Goal: Task Accomplishment & Management: Use online tool/utility

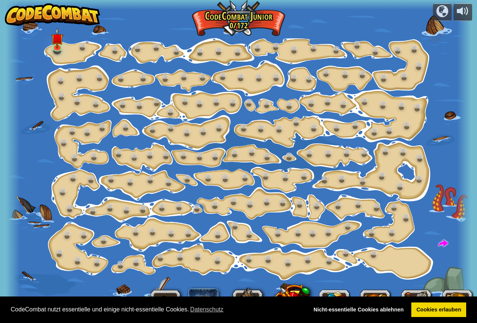
select select "de-DE"
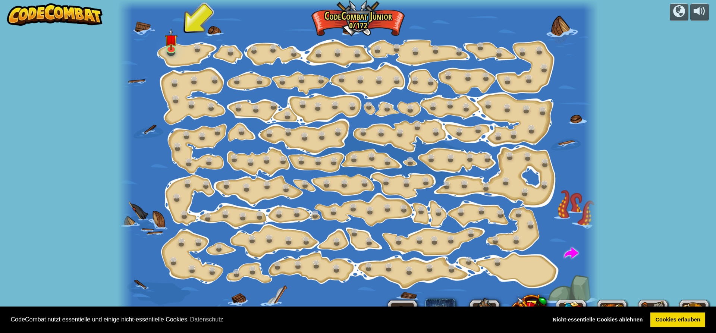
click at [476, 227] on div "powered by Schrittweise Änderung (Gesperrt) Ändere Schritt-Argumente. Sei Smart…" at bounding box center [358, 166] width 716 height 333
click at [476, 18] on button at bounding box center [679, 12] width 19 height 18
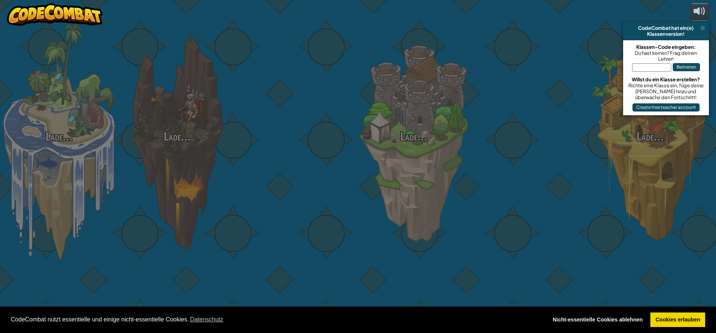
select select "de-DE"
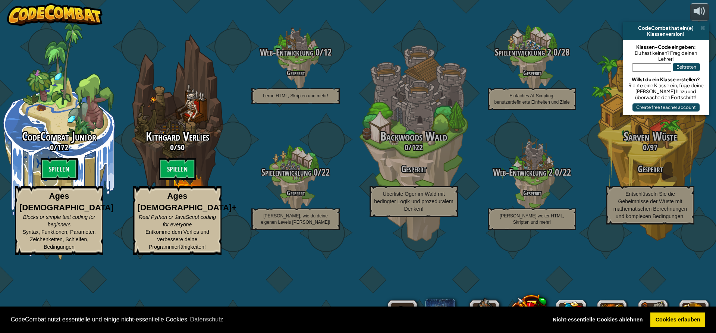
click at [414, 20] on div "CodeCombat Junior 0 / 172 Spielen Ages [DEMOGRAPHIC_DATA] Blocks or simple text…" at bounding box center [358, 166] width 716 height 333
click at [13, 32] on div "CodeCombat Junior 0 / 172 Spielen Ages [DEMOGRAPHIC_DATA] Blocks or simple text…" at bounding box center [358, 166] width 716 height 333
click at [476, 5] on div "CodeCombat Junior 0 / 172 Spielen Ages [DEMOGRAPHIC_DATA] Blocks or simple text…" at bounding box center [358, 166] width 716 height 333
click at [476, 12] on div "CodeCombat Junior 0 / 172 Spielen Ages [DEMOGRAPHIC_DATA] Blocks or simple text…" at bounding box center [358, 166] width 716 height 333
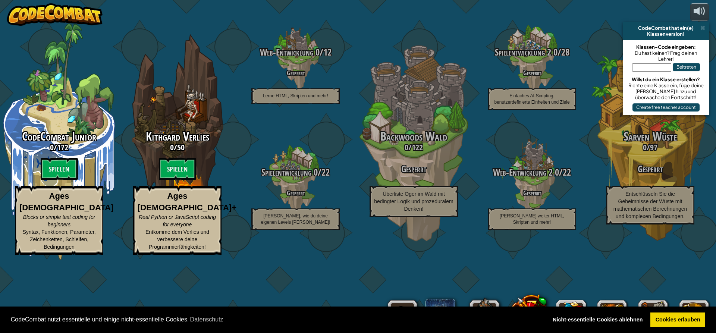
click at [476, 12] on div "CodeCombat Junior 0 / 172 Spielen Ages [DEMOGRAPHIC_DATA] Blocks or simple text…" at bounding box center [358, 166] width 716 height 333
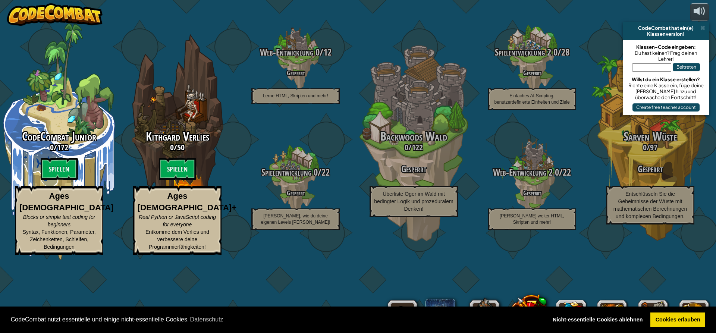
select select "de-DE"
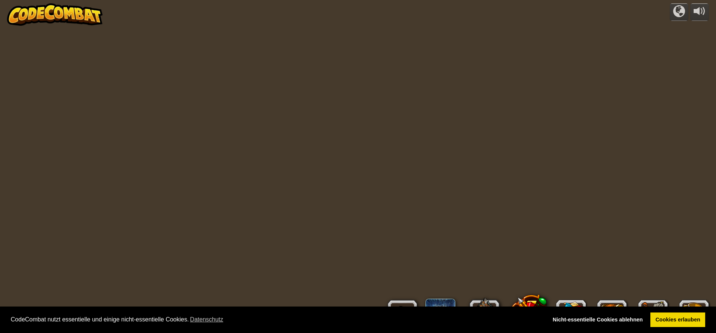
select select "de-DE"
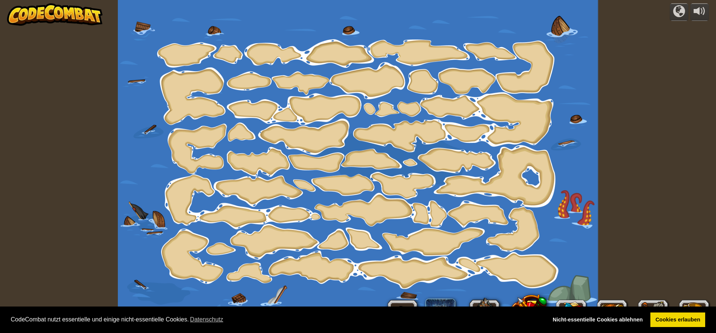
select select "de-DE"
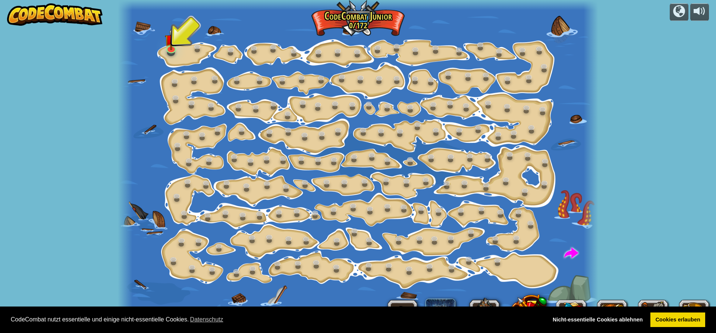
drag, startPoint x: 168, startPoint y: 254, endPoint x: 168, endPoint y: 274, distance: 20.1
drag, startPoint x: 716, startPoint y: 44, endPoint x: 701, endPoint y: 278, distance: 234.1
click at [476, 278] on div "powered by Schrittweise Änderung (Gesperrt) Ändere Schritt-Argumente. Sei Smart…" at bounding box center [358, 166] width 716 height 333
drag, startPoint x: 639, startPoint y: 269, endPoint x: 660, endPoint y: 25, distance: 245.0
click at [476, 25] on div "powered by Schrittweise Änderung (Gesperrt) Ändere Schritt-Argumente. Sei Smart…" at bounding box center [358, 166] width 716 height 333
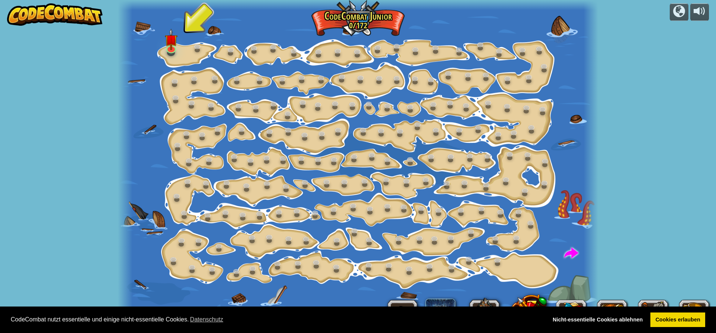
drag, startPoint x: 618, startPoint y: 215, endPoint x: 633, endPoint y: 9, distance: 207.2
click at [476, 9] on div "powered by Schrittweise Änderung (Gesperrt) Ändere Schritt-Argumente. Sei Smart…" at bounding box center [358, 166] width 716 height 333
drag, startPoint x: 99, startPoint y: 190, endPoint x: 137, endPoint y: 98, distance: 99.2
click at [137, 98] on div "powered by Schrittweise Änderung (Gesperrt) Ändere Schritt-Argumente. Sei Smart…" at bounding box center [358, 166] width 716 height 333
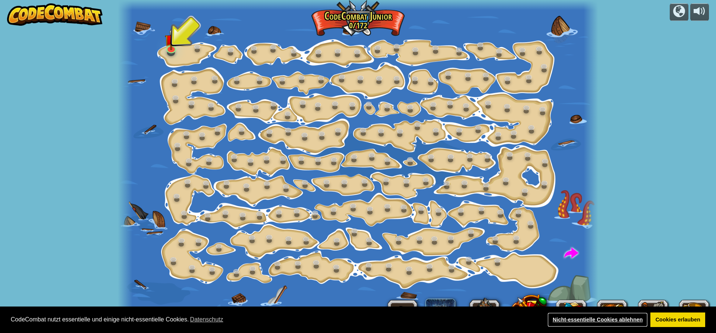
click at [476, 319] on link "Nicht-essentielle Cookies ablehnen" at bounding box center [598, 320] width 100 height 15
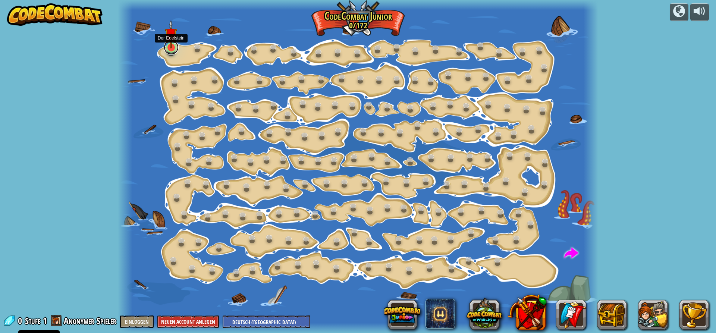
click at [172, 49] on link at bounding box center [171, 47] width 15 height 15
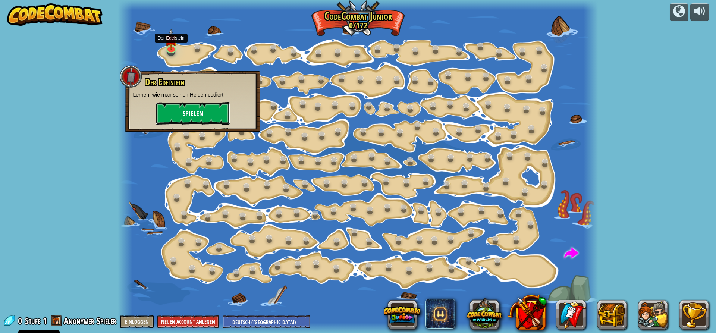
click at [198, 115] on button "Spielen" at bounding box center [193, 113] width 75 height 22
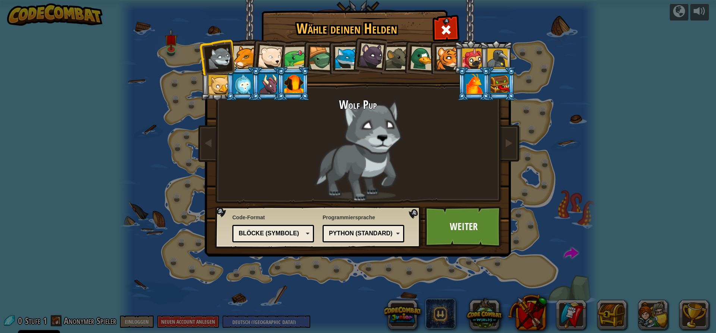
click at [418, 60] on div at bounding box center [422, 58] width 24 height 24
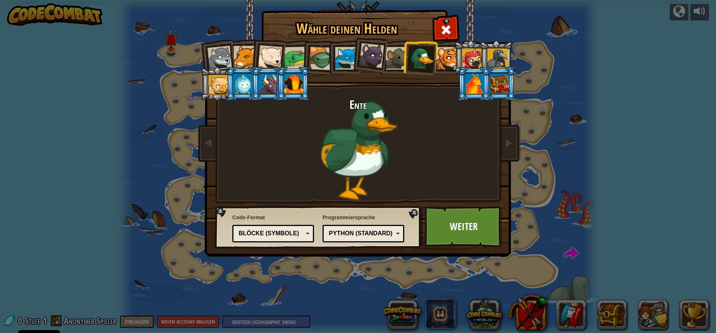
click at [319, 62] on div at bounding box center [321, 59] width 24 height 24
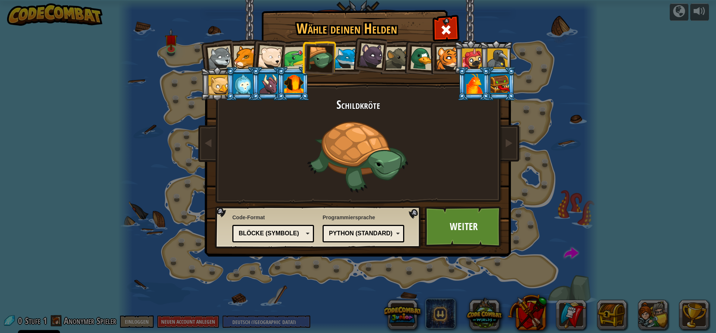
click at [292, 59] on div at bounding box center [295, 58] width 23 height 23
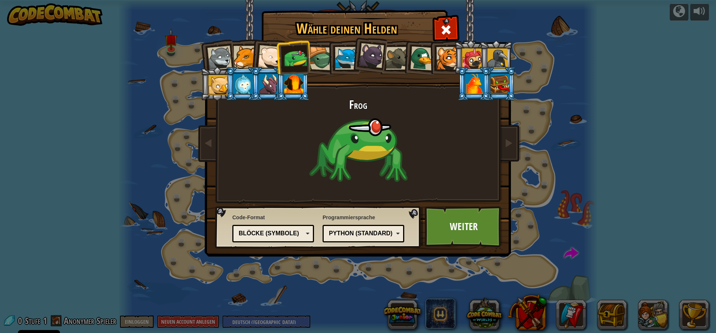
click at [320, 64] on div at bounding box center [321, 59] width 24 height 24
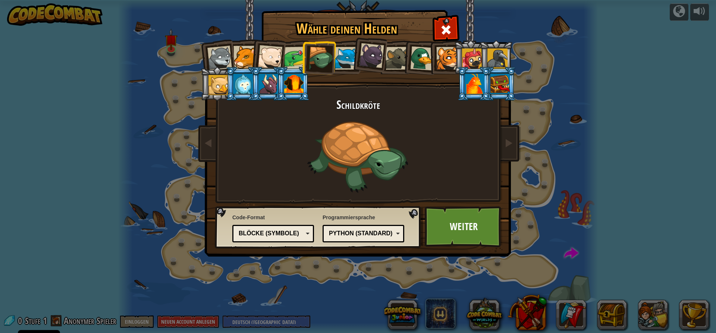
click at [306, 235] on div "Blöcke (Symbole)" at bounding box center [273, 234] width 72 height 12
click at [468, 81] on div at bounding box center [474, 84] width 19 height 20
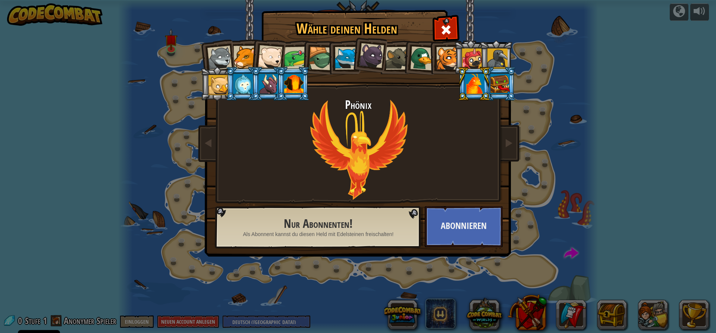
click at [311, 58] on div at bounding box center [321, 59] width 24 height 24
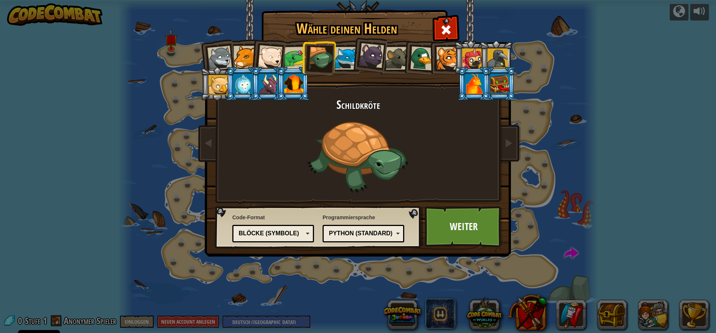
click at [397, 44] on li at bounding box center [395, 57] width 34 height 34
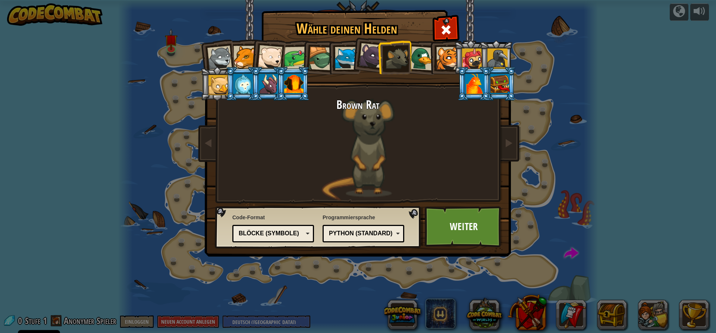
click at [319, 57] on div at bounding box center [321, 59] width 24 height 24
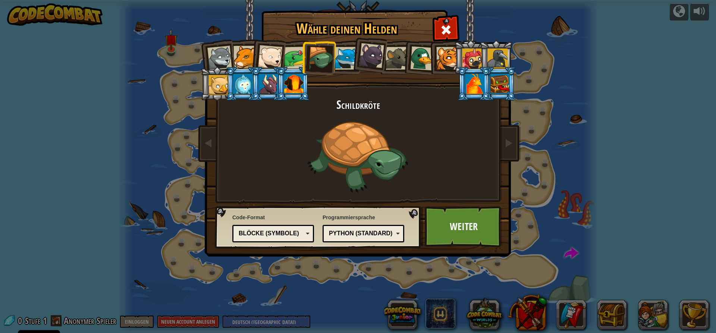
click at [307, 228] on div "Blöcke (Symbole)" at bounding box center [273, 234] width 72 height 12
click at [476, 232] on link "Weiter" at bounding box center [464, 226] width 78 height 41
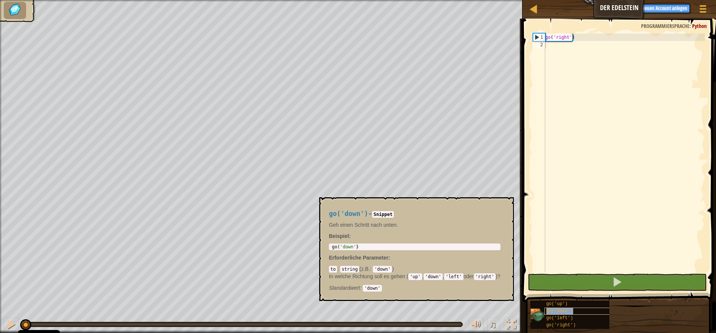
click at [476, 310] on div "go('down')" at bounding box center [581, 311] width 72 height 7
click at [476, 231] on div "go ( 'right' )" at bounding box center [624, 161] width 161 height 254
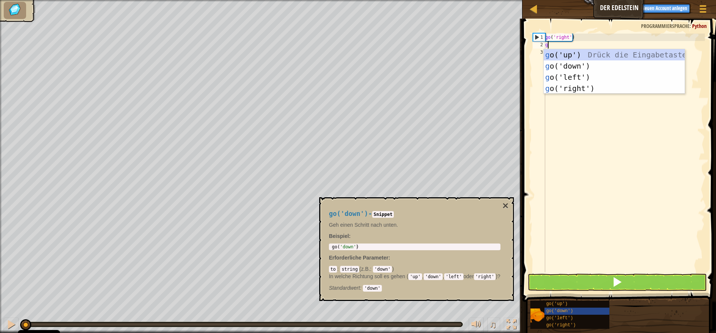
scroll to position [3, 0]
type textarea "go"
click at [476, 61] on div "go ('up') Drück die Eingabetaste go ('down') Drück die Eingabetaste go ('left')…" at bounding box center [614, 82] width 141 height 67
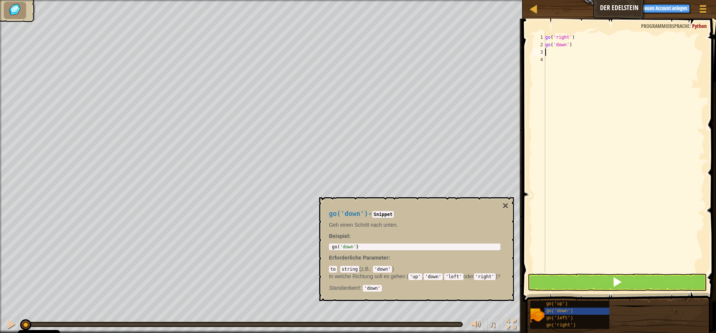
type textarea "g"
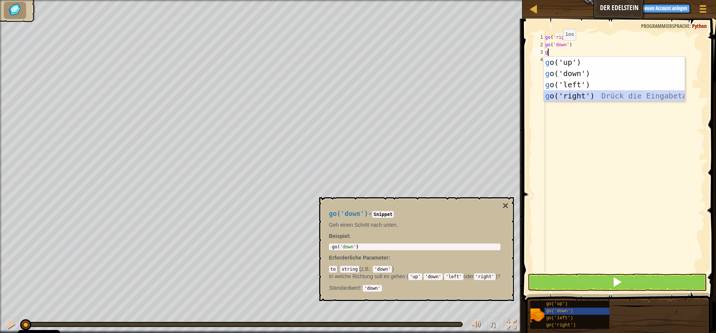
click at [476, 97] on div "g o('up') Drück die Eingabetaste g o('down') Drück die Eingabetaste g o('left')…" at bounding box center [614, 90] width 141 height 67
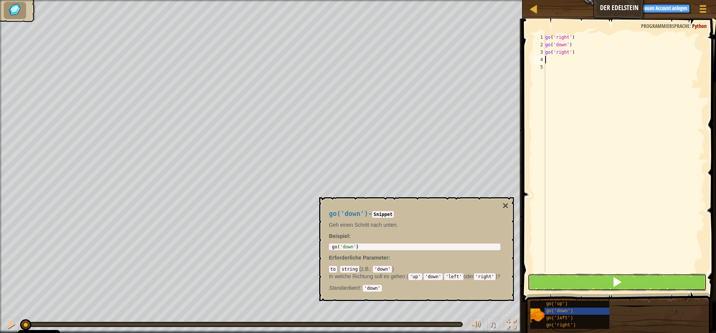
click at [476, 281] on button at bounding box center [617, 282] width 179 height 17
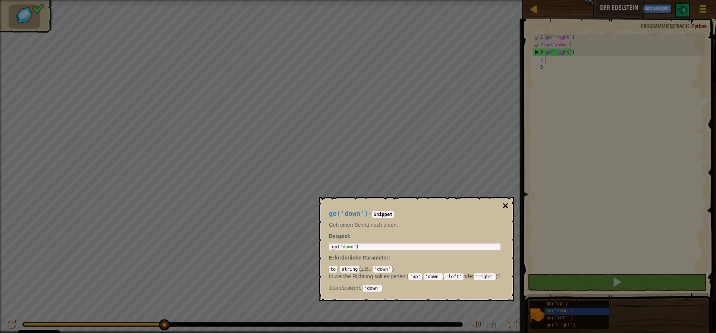
click at [476, 207] on button "×" at bounding box center [506, 206] width 6 height 10
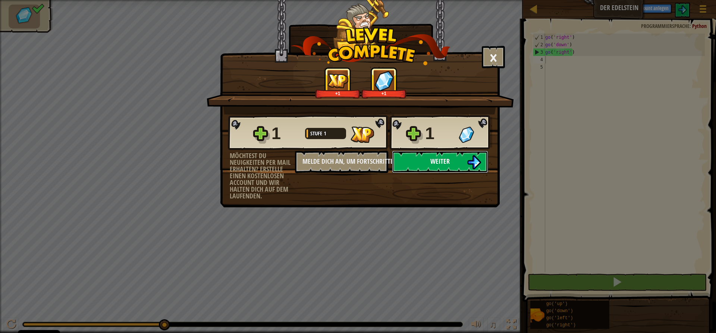
click at [442, 163] on span "Weiter" at bounding box center [440, 161] width 19 height 9
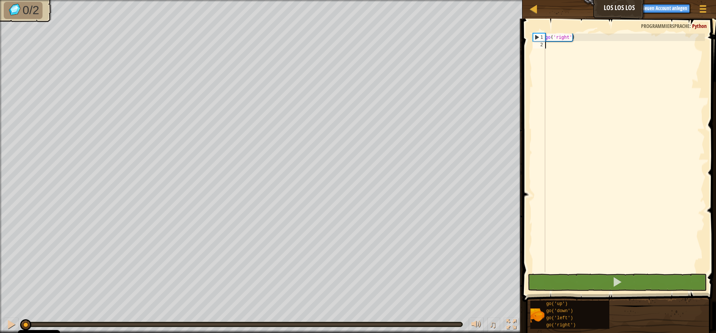
scroll to position [3, 0]
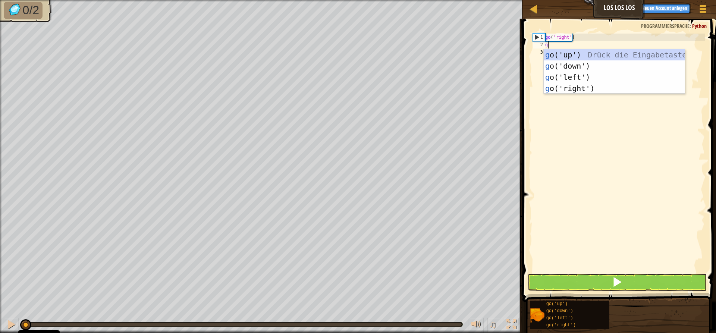
type textarea "go"
click at [476, 49] on div "go ('up') Drück die Eingabetaste go ('down') Drück die Eingabetaste go ('left')…" at bounding box center [614, 82] width 141 height 67
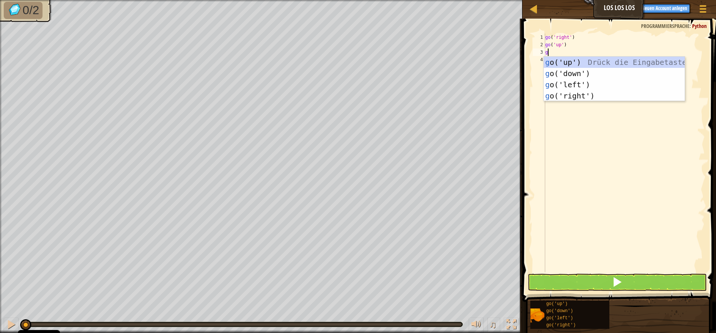
type textarea "go"
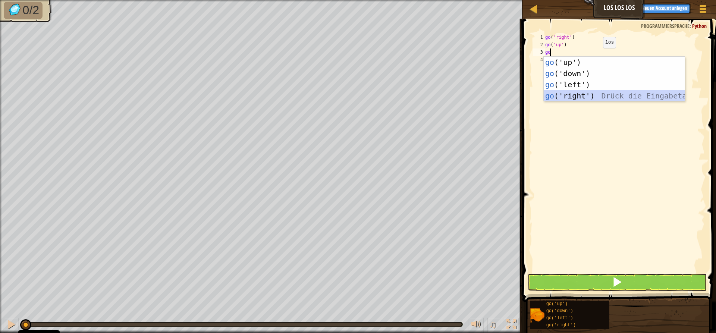
click at [476, 94] on div "go ('up') Drück die Eingabetaste go ('down') Drück die Eingabetaste go ('left')…" at bounding box center [614, 90] width 141 height 67
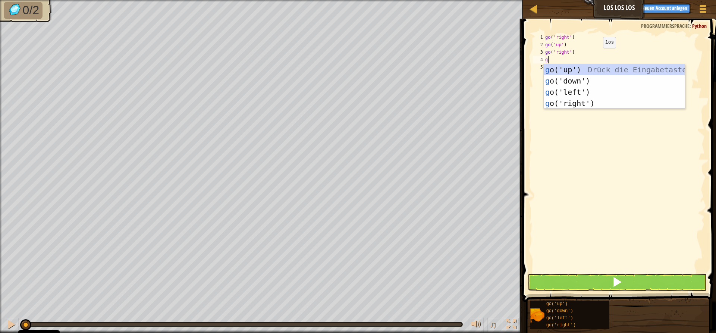
type textarea "go"
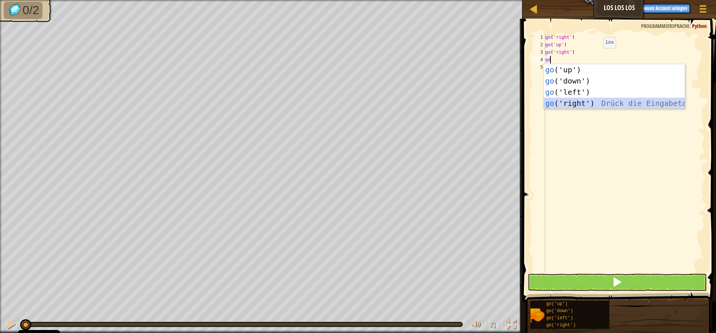
click at [476, 98] on div "go ('up') Drück die Eingabetaste go ('down') Drück die Eingabetaste go ('left')…" at bounding box center [614, 97] width 141 height 67
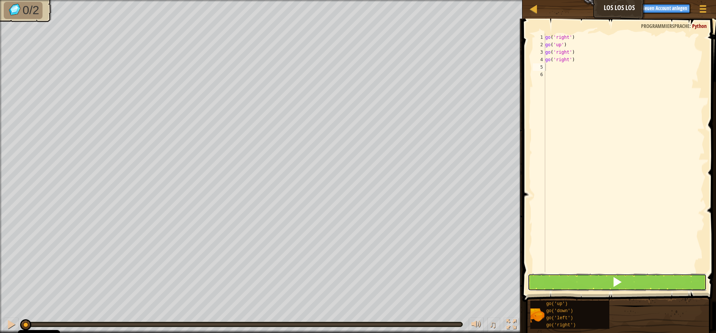
click at [476, 284] on button at bounding box center [617, 282] width 179 height 17
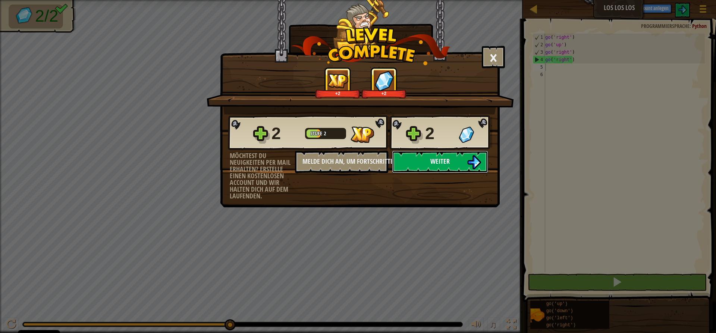
click at [438, 158] on span "Weiter" at bounding box center [440, 161] width 19 height 9
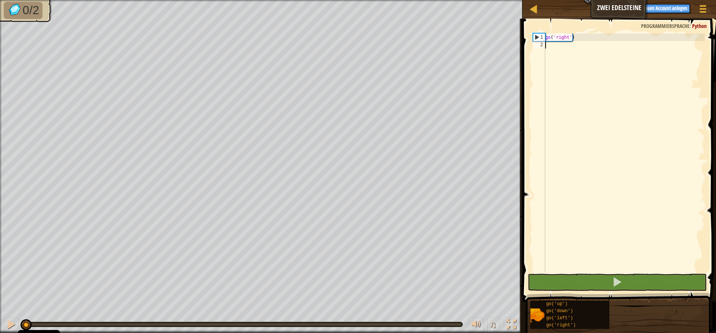
scroll to position [3, 0]
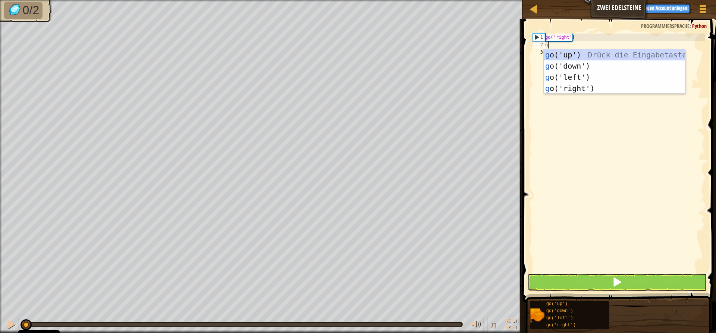
type textarea "go"
click at [476, 87] on div "go ('up') Drück die Eingabetaste go ('down') Drück die Eingabetaste go ('left')…" at bounding box center [614, 82] width 141 height 67
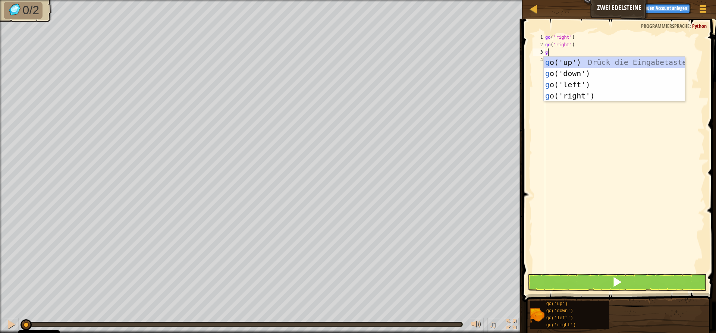
type textarea "go"
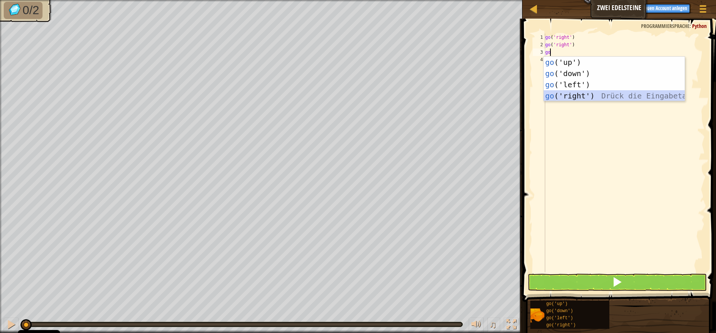
click at [476, 91] on div "go ('up') Drück die Eingabetaste go ('down') Drück die Eingabetaste go ('left')…" at bounding box center [614, 90] width 141 height 67
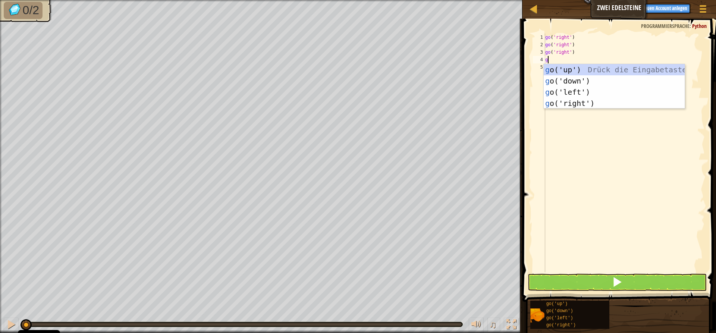
type textarea "go"
click at [476, 80] on div "go ('up') Drück die Eingabetaste go ('down') Drück die Eingabetaste go ('left')…" at bounding box center [614, 97] width 141 height 67
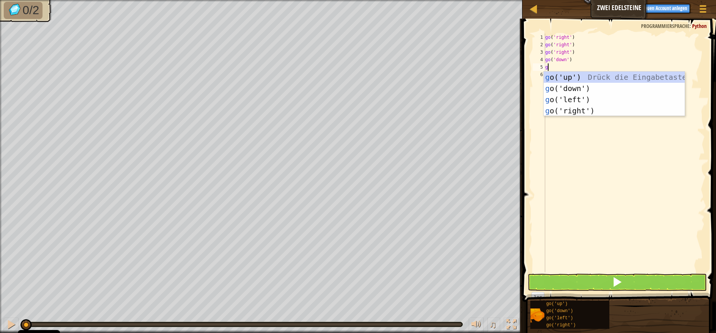
type textarea "go"
click at [476, 77] on div "go ('up') Drück die Eingabetaste go ('down') Drück die Eingabetaste go ('left')…" at bounding box center [614, 105] width 141 height 67
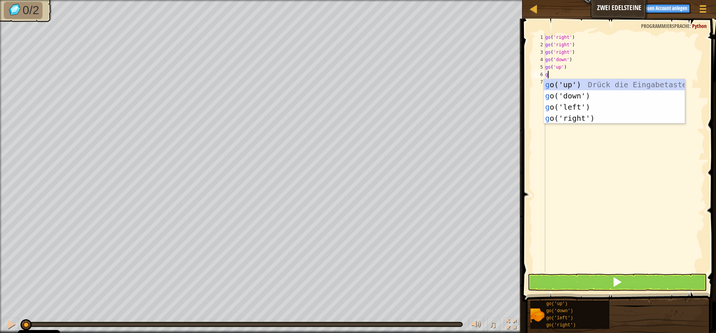
type textarea "go"
click at [476, 83] on div "go ('up') Drück die Eingabetaste go ('down') Drück die Eingabetaste go ('left')…" at bounding box center [614, 112] width 141 height 67
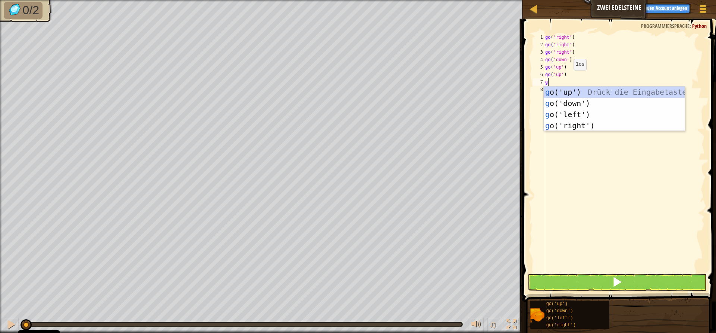
type textarea "go"
click at [476, 91] on div "go ('up') Drück die Eingabetaste go ('down') Drück die Eingabetaste go ('left')…" at bounding box center [614, 120] width 141 height 67
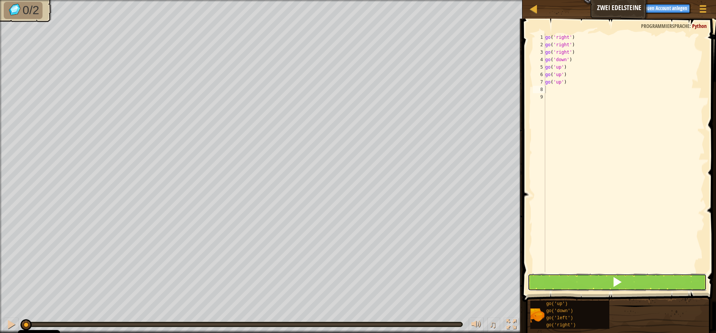
click at [476, 280] on button at bounding box center [617, 282] width 179 height 17
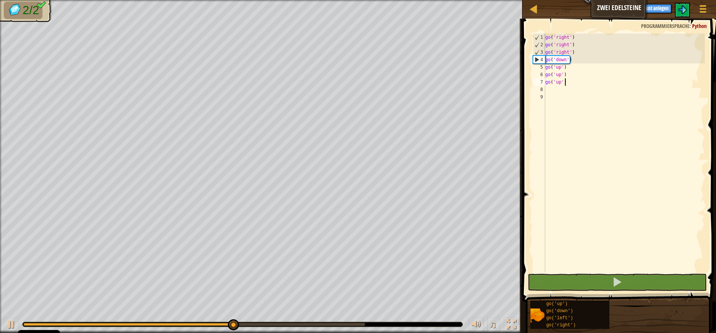
click at [476, 81] on div "go ( 'right' ) go ( 'right' ) go ( 'right' ) go ( 'down' ) go ( 'up' ) go ( 'up…" at bounding box center [624, 161] width 161 height 254
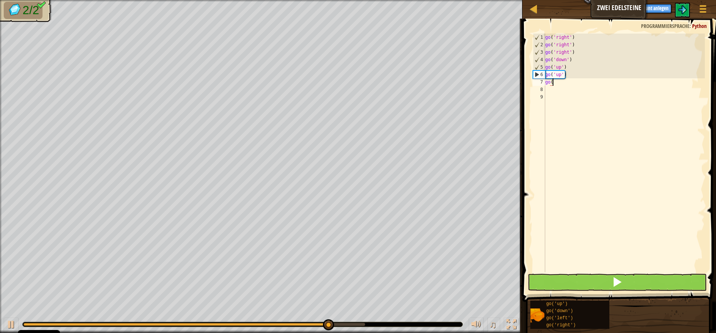
type textarea "g"
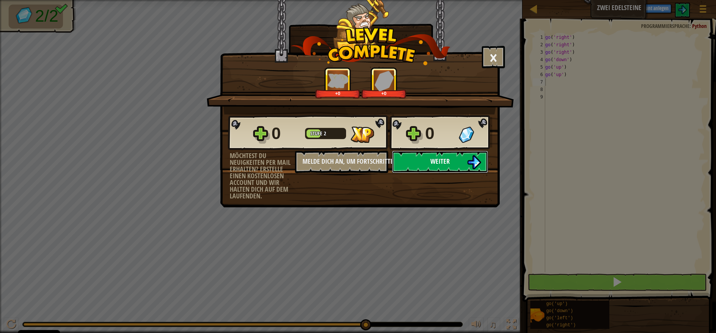
click at [471, 157] on img at bounding box center [474, 162] width 14 height 14
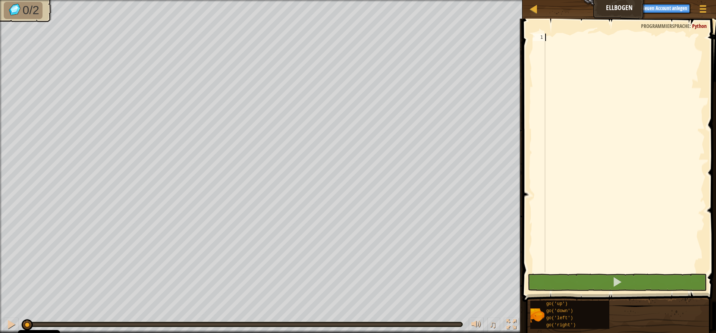
type textarea "g"
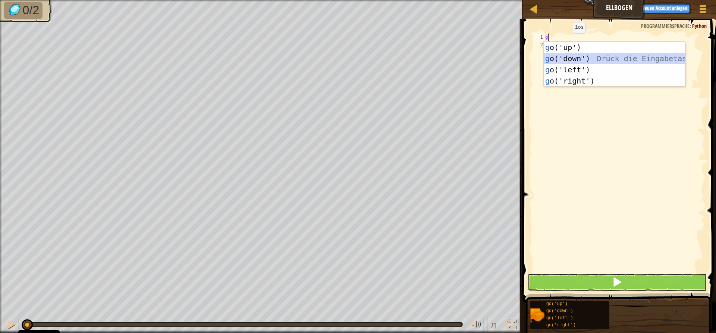
click at [476, 54] on div "g o('up') Drück die Eingabetaste g o('down') Drück die Eingabetaste g o('left')…" at bounding box center [614, 75] width 141 height 67
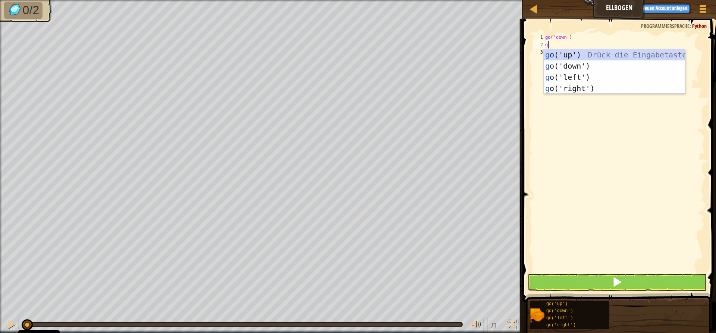
type textarea "go"
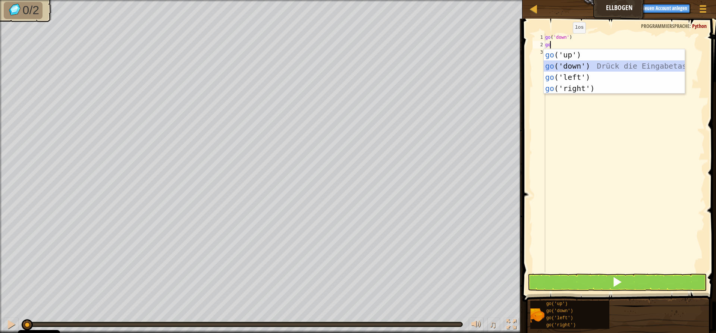
click at [476, 64] on div "go ('up') Drück die Eingabetaste go ('down') Drück die Eingabetaste go ('left')…" at bounding box center [614, 82] width 141 height 67
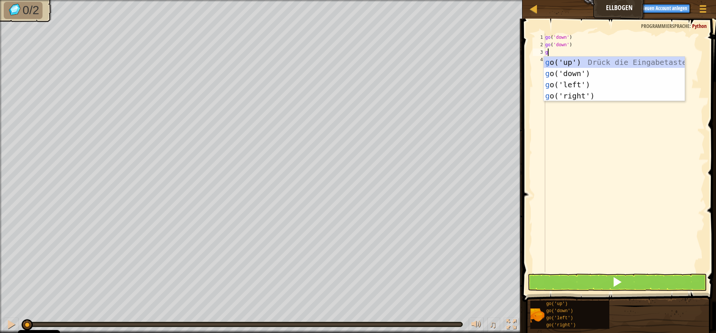
type textarea "go"
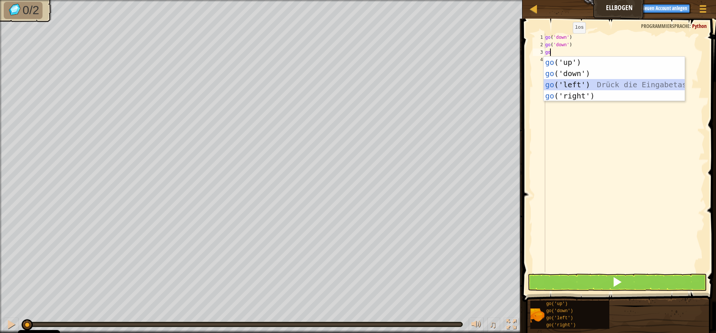
click at [476, 81] on div "go ('up') Drück die Eingabetaste go ('down') Drück die Eingabetaste go ('left')…" at bounding box center [614, 90] width 141 height 67
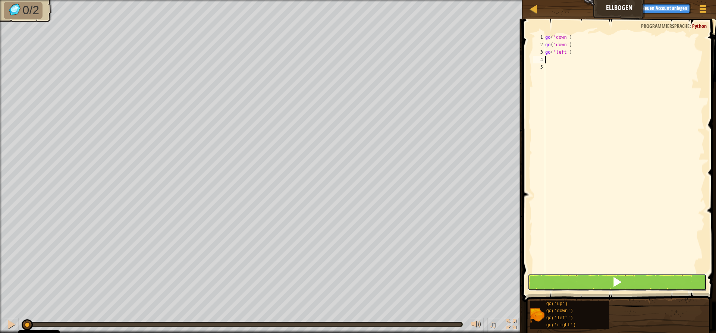
drag, startPoint x: 572, startPoint y: 282, endPoint x: 571, endPoint y: 279, distance: 3.8
click at [476, 282] on button at bounding box center [617, 282] width 179 height 17
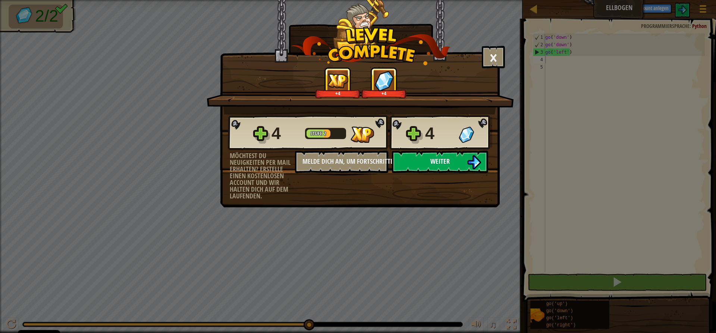
click at [417, 156] on button "Weiter" at bounding box center [440, 162] width 96 height 22
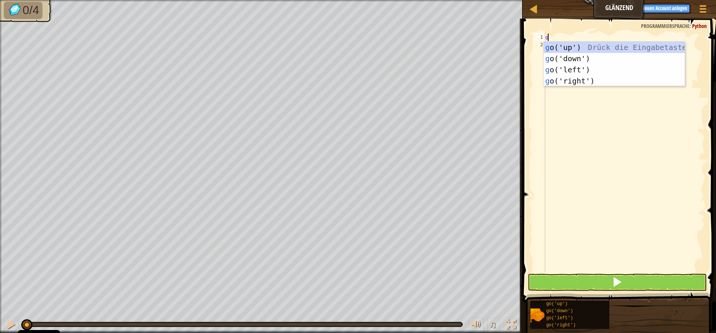
scroll to position [3, 0]
type textarea "go"
click at [476, 68] on div "go ('up') Drück die Eingabetaste go ('down') Drück die Eingabetaste go ('left')…" at bounding box center [614, 75] width 141 height 67
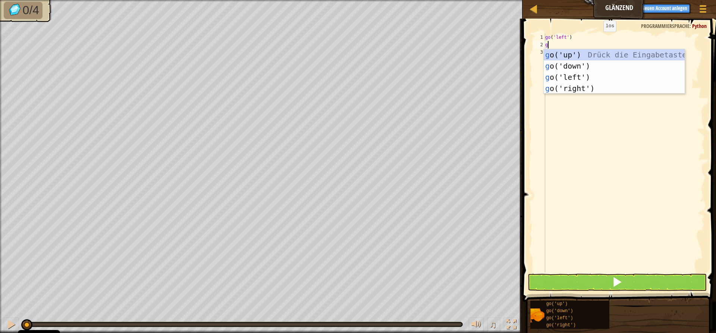
type textarea "go"
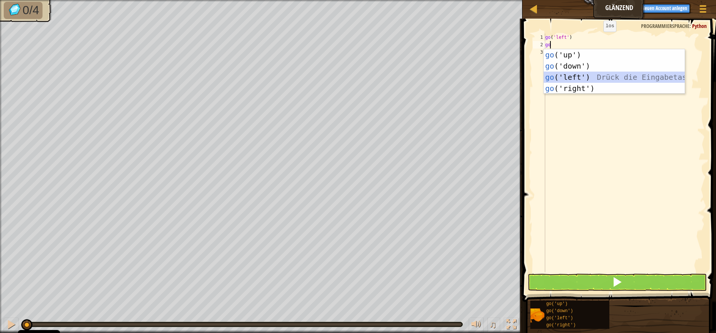
click at [476, 72] on div "go ('up') Drück die Eingabetaste go ('down') Drück die Eingabetaste go ('left')…" at bounding box center [614, 82] width 141 height 67
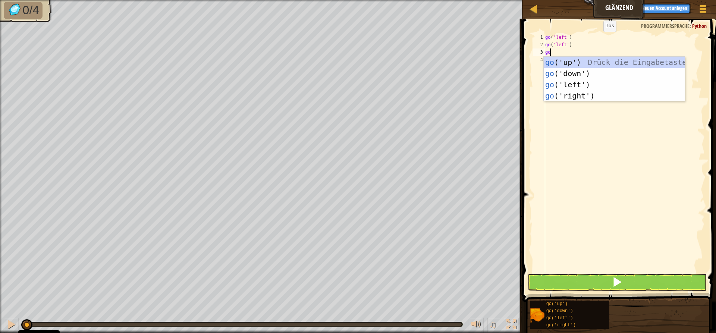
type textarea "go"
click at [476, 73] on div "go ('up') Drück die Eingabetaste go ('down') Drück die Eingabetaste go ('left')…" at bounding box center [614, 90] width 141 height 67
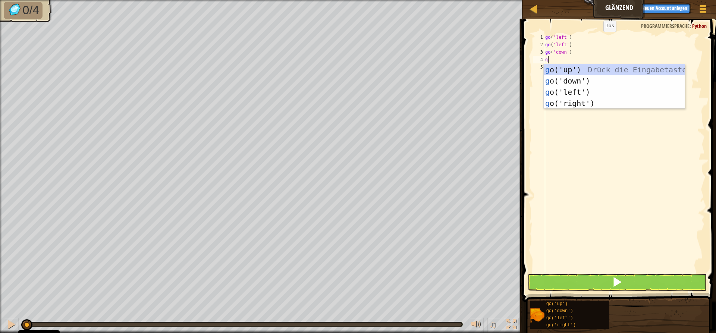
type textarea "go"
click at [476, 101] on div "go ('up') Drück die Eingabetaste go ('down') Drück die Eingabetaste go ('left')…" at bounding box center [614, 97] width 141 height 67
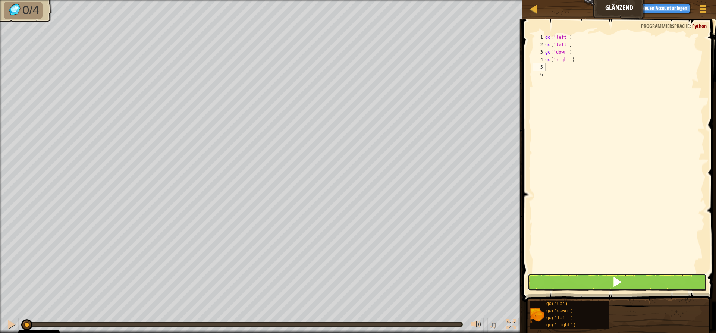
click at [476, 283] on span at bounding box center [617, 282] width 10 height 10
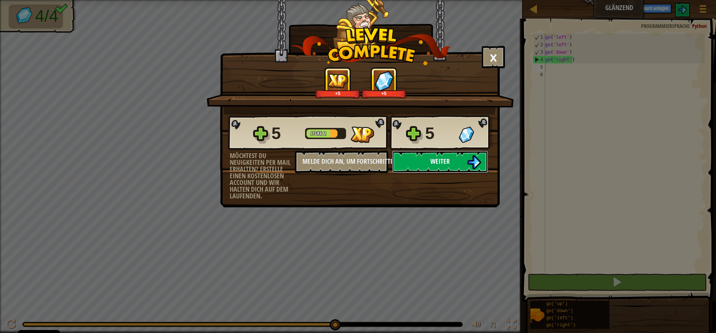
click at [416, 157] on button "Weiter" at bounding box center [440, 162] width 96 height 22
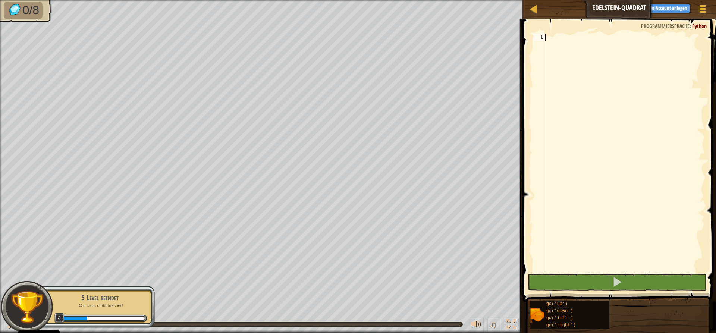
scroll to position [3, 0]
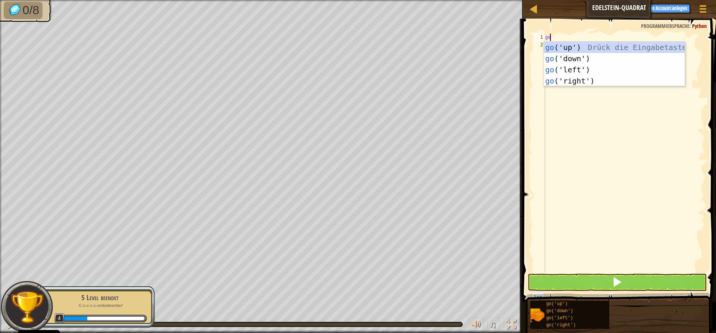
type textarea "go"
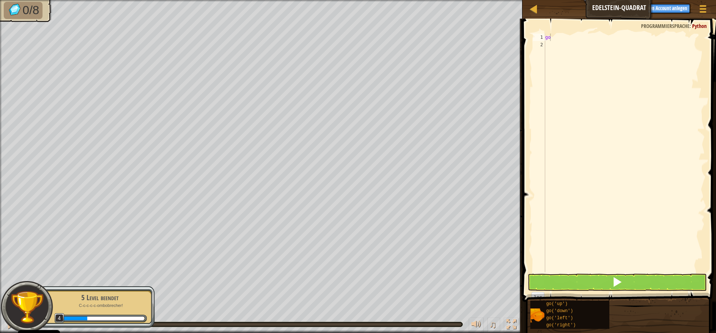
click at [476, 0] on body "Cookie Policy CodeCombat nutzt essentielle und einige nicht-essentielle Cookies…" at bounding box center [358, 0] width 716 height 0
click at [476, 42] on div "go" at bounding box center [624, 161] width 161 height 254
click at [476, 41] on div "go" at bounding box center [624, 161] width 161 height 254
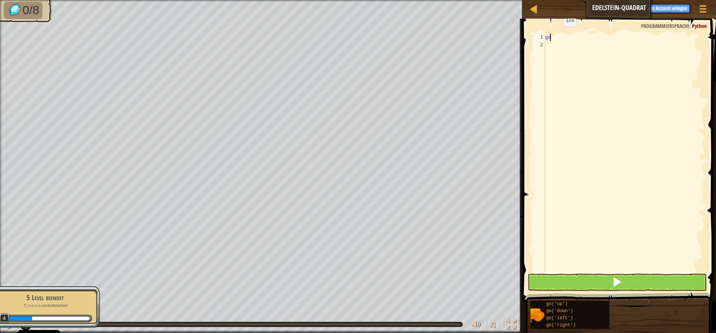
click at [476, 34] on div "go" at bounding box center [624, 161] width 161 height 254
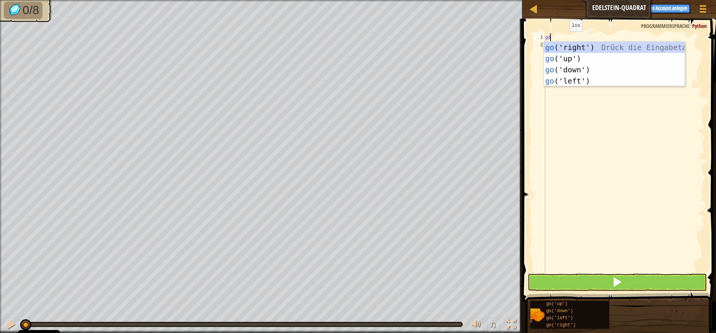
type textarea "gou"
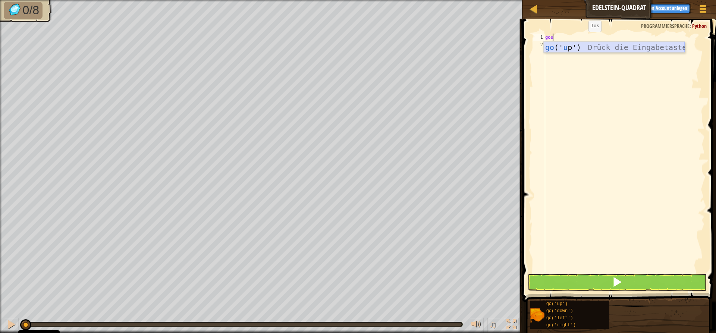
click at [476, 46] on div "go (' u p') Drück die Eingabetaste" at bounding box center [614, 59] width 141 height 34
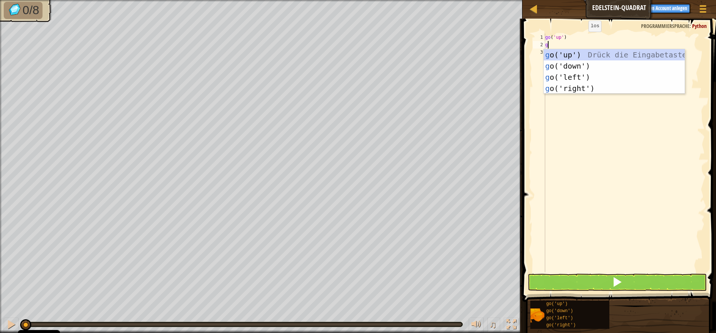
type textarea "go"
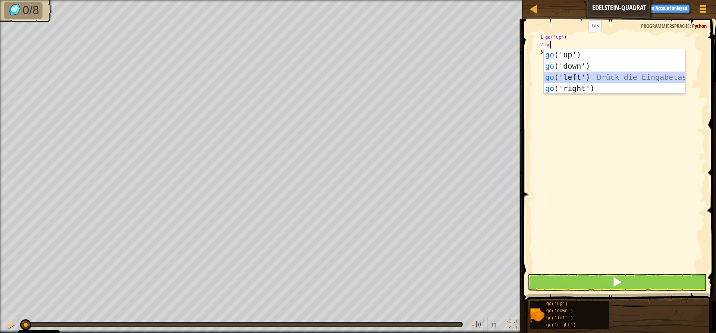
click at [476, 77] on div "go ('up') Drück die Eingabetaste go ('down') Drück die Eingabetaste go ('left')…" at bounding box center [614, 82] width 141 height 67
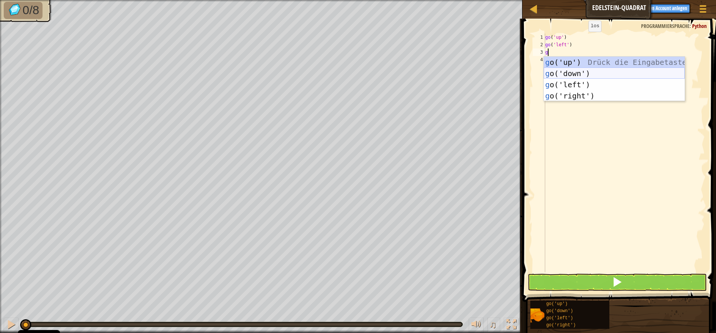
type textarea "go"
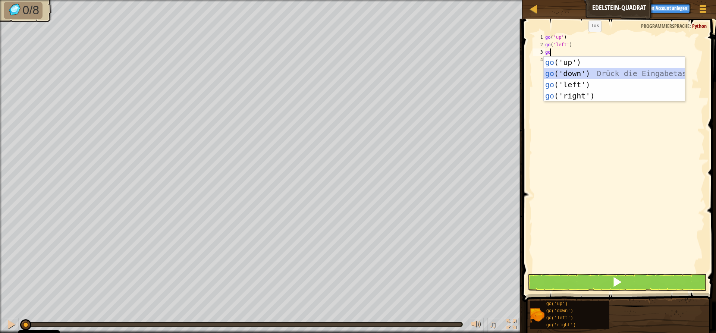
click at [476, 71] on div "go ('up') Drück die Eingabetaste go ('down') Drück die Eingabetaste go ('left')…" at bounding box center [614, 90] width 141 height 67
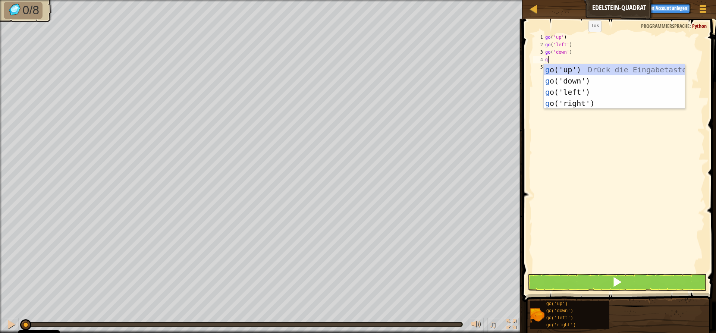
type textarea "go"
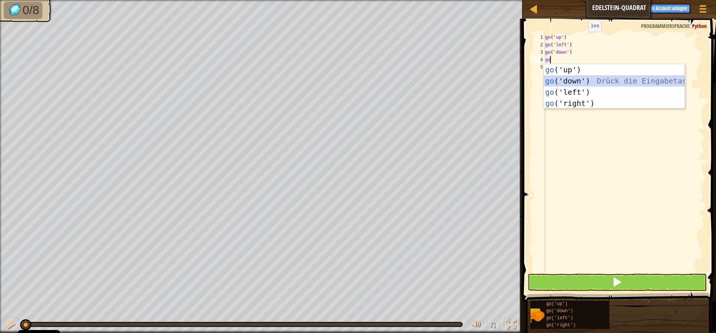
click at [476, 76] on div "go ('up') Drück die Eingabetaste go ('down') Drück die Eingabetaste go ('left')…" at bounding box center [614, 97] width 141 height 67
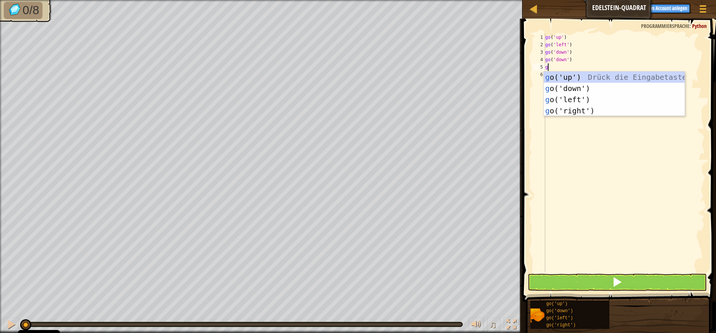
type textarea "go"
click at [476, 112] on div "go ('up') Drück die Eingabetaste go ('down') Drück die Eingabetaste go ('left')…" at bounding box center [614, 105] width 141 height 67
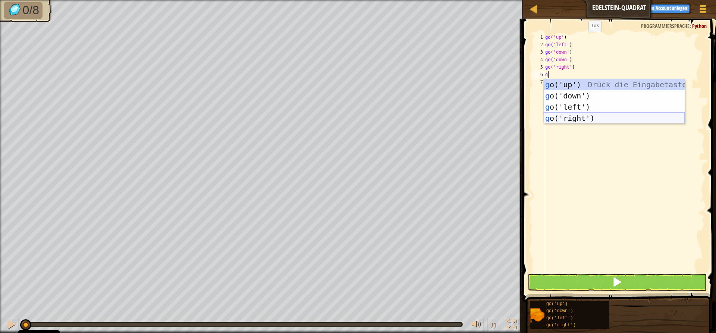
type textarea "go"
click at [476, 117] on div "go ('up') Drück die Eingabetaste go ('down') Drück die Eingabetaste go ('left')…" at bounding box center [614, 112] width 141 height 67
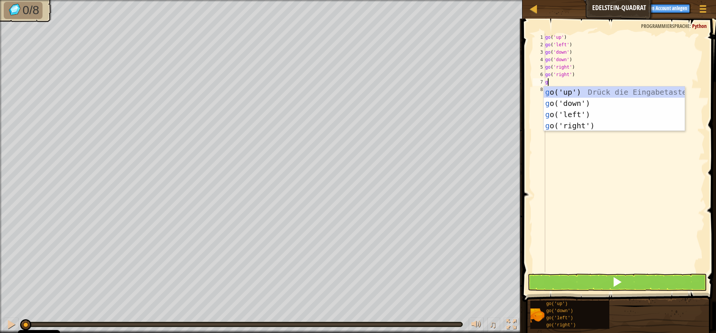
type textarea "go"
click at [476, 90] on div "go ('up') Drück die Eingabetaste go ('down') Drück die Eingabetaste go ('left')…" at bounding box center [614, 120] width 141 height 67
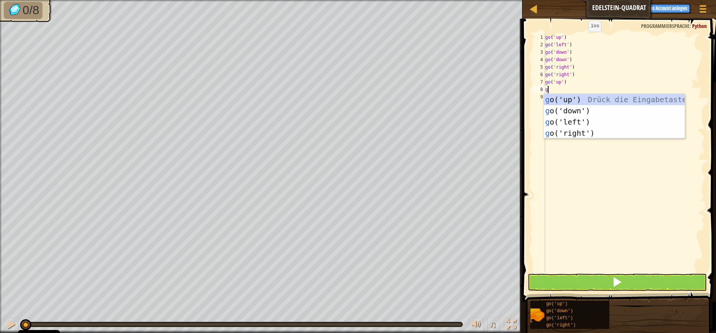
type textarea "go"
click at [476, 96] on div "go ('up') Drück die Eingabetaste go ('down') Drück die Eingabetaste go ('left')…" at bounding box center [614, 127] width 141 height 67
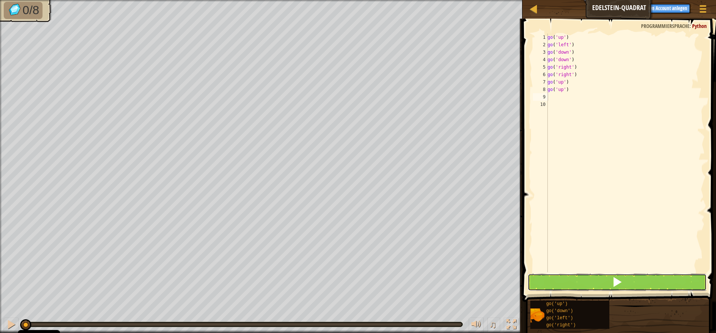
click at [476, 283] on button at bounding box center [617, 282] width 179 height 17
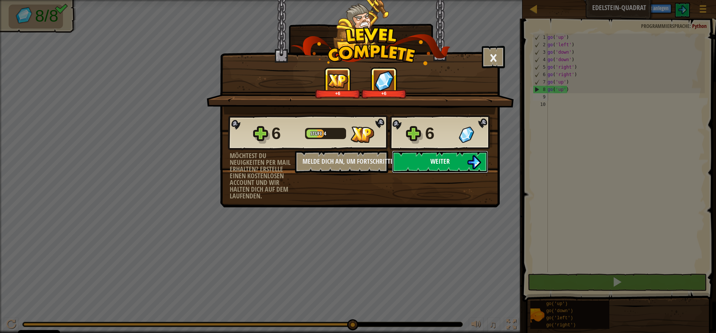
click at [462, 162] on button "Weiter" at bounding box center [440, 162] width 96 height 22
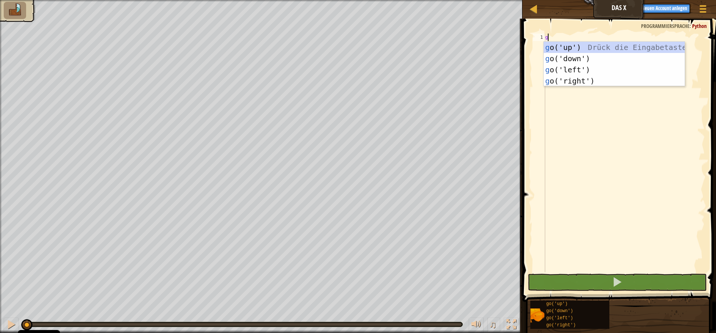
scroll to position [3, 0]
type textarea "gp"
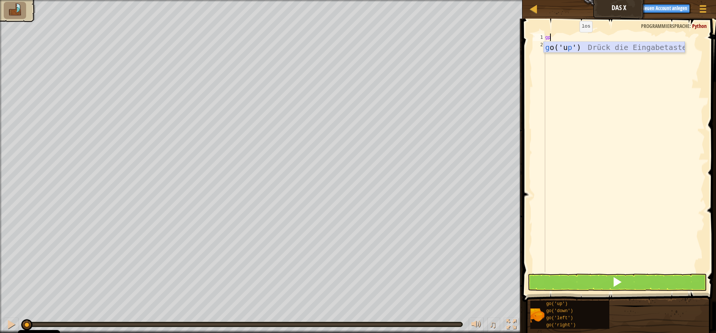
click at [476, 45] on div "g o('u p ') Drück die Eingabetaste" at bounding box center [614, 59] width 141 height 34
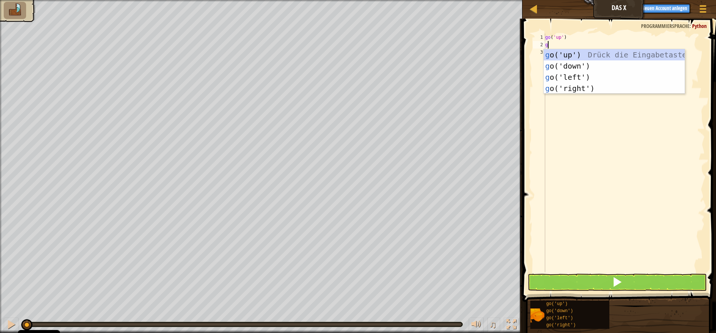
type textarea "go"
click at [476, 89] on div "go ('up') Drück die Eingabetaste go ('down') Drück die Eingabetaste go ('left')…" at bounding box center [614, 82] width 141 height 67
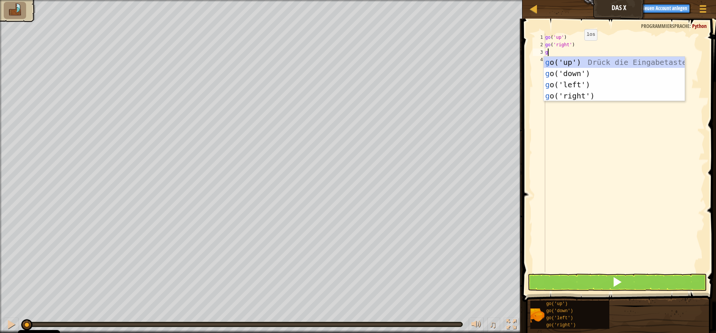
type textarea "go"
click at [476, 93] on div "go ('up') Drück die Eingabetaste go ('down') Drück die Eingabetaste go ('left')…" at bounding box center [614, 90] width 141 height 67
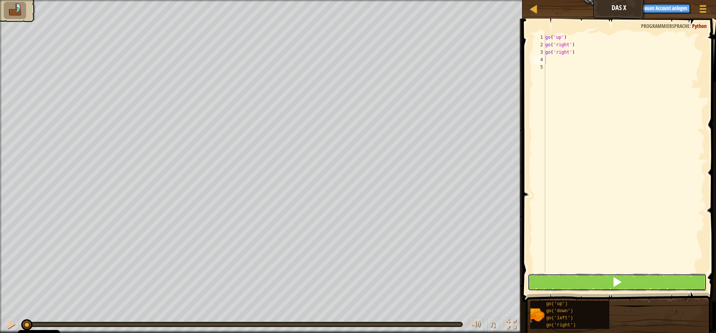
click at [476, 283] on button at bounding box center [617, 282] width 179 height 17
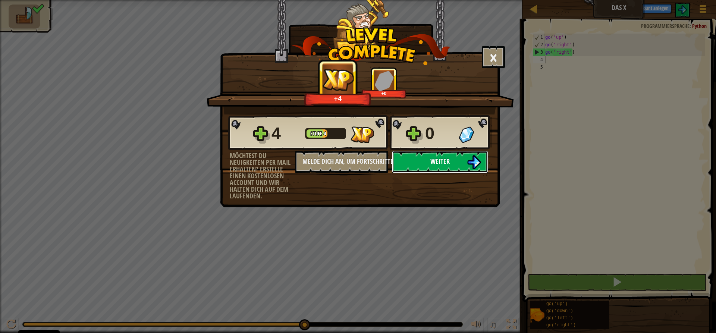
click at [416, 165] on button "Weiter" at bounding box center [440, 162] width 96 height 22
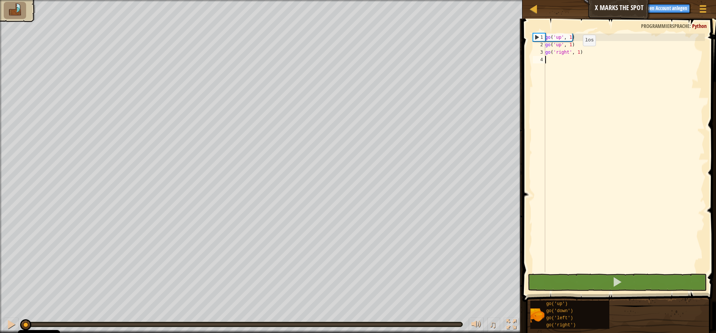
click at [476, 53] on div "go ( 'up' , 1 ) go ( 'up' , 1 ) go ( 'right' , 1 )" at bounding box center [624, 161] width 161 height 254
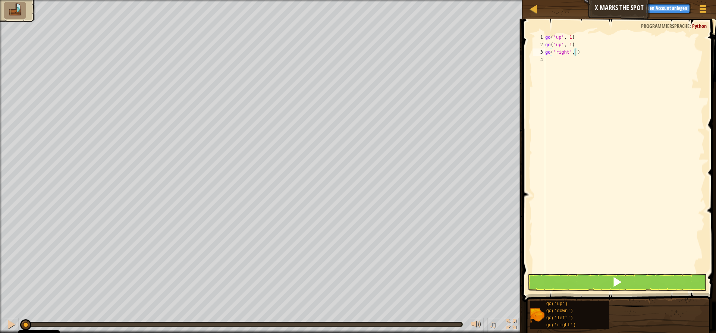
type textarea "go('right', 3)"
click at [476, 65] on div "go ( 'up' , 1 ) go ( 'up' , 1 ) go ( 'right' , 3 )" at bounding box center [624, 161] width 161 height 254
type textarea "go"
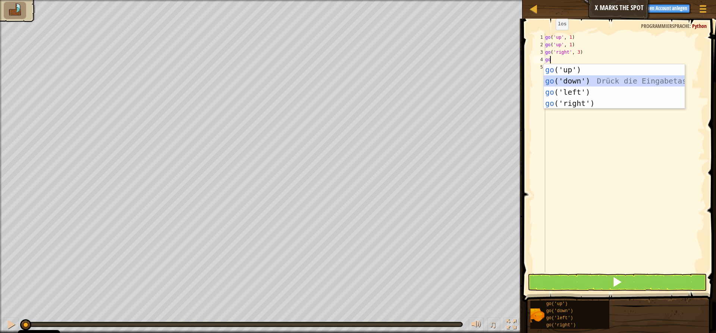
click at [476, 82] on div "go ('up') Drück die Eingabetaste go ('down') Drück die Eingabetaste go ('left')…" at bounding box center [614, 97] width 141 height 67
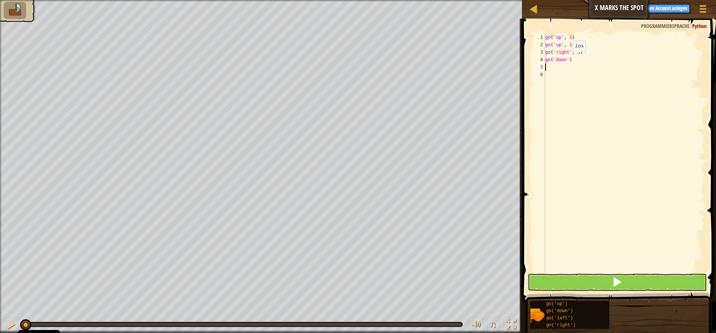
click at [476, 59] on div "go ( 'up' , 1 ) go ( 'up' , 1 ) go ( 'right' , 3 ) go ( 'down' )" at bounding box center [624, 161] width 161 height 254
type textarea "go('down', 2)"
click at [476, 68] on div "go ( 'up' , 1 ) go ( 'up' , 1 ) go ( 'right' , 3 ) go ( 'down' , 2 )" at bounding box center [624, 161] width 161 height 254
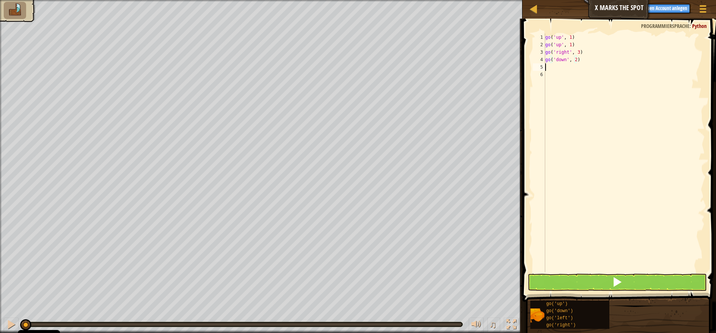
scroll to position [3, 0]
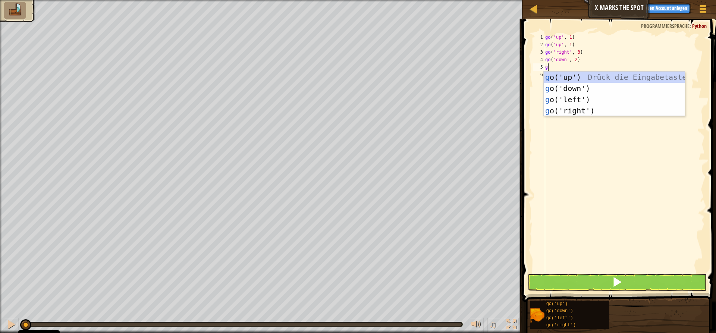
type textarea "go"
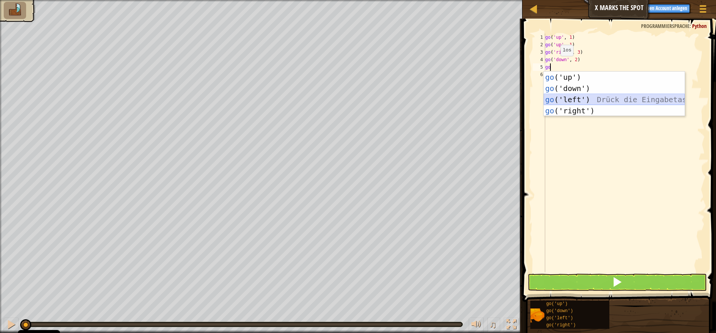
click at [476, 101] on div "go ('up') Drück die Eingabetaste go ('down') Drück die Eingabetaste go ('left')…" at bounding box center [614, 105] width 141 height 67
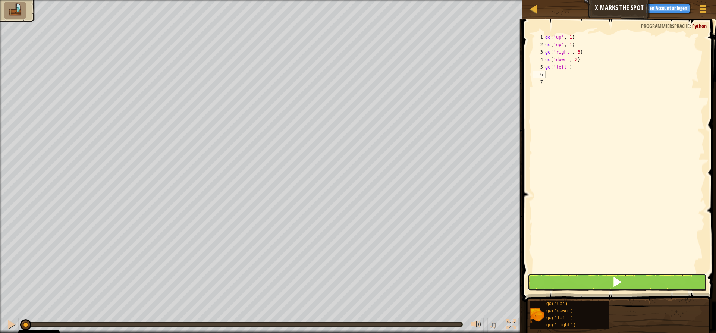
click at [476, 281] on button at bounding box center [617, 282] width 179 height 17
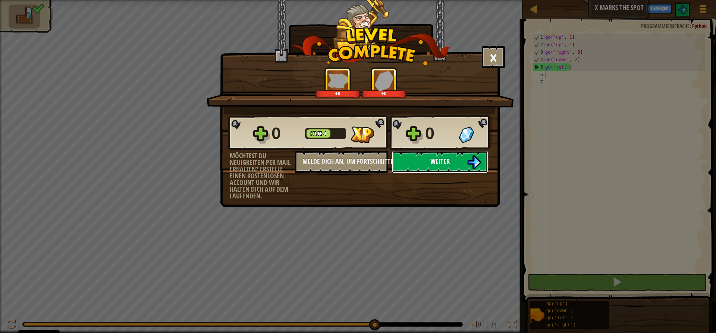
click at [466, 163] on button "Weiter" at bounding box center [440, 162] width 96 height 22
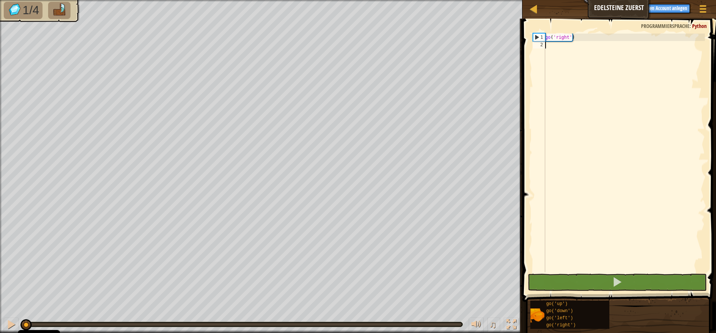
click at [476, 47] on div "go ( 'right' )" at bounding box center [624, 161] width 161 height 254
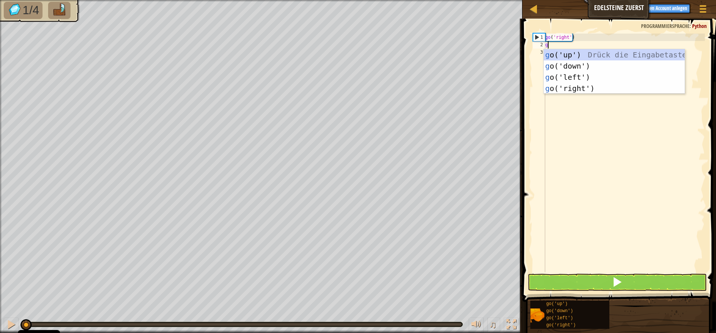
type textarea "go"
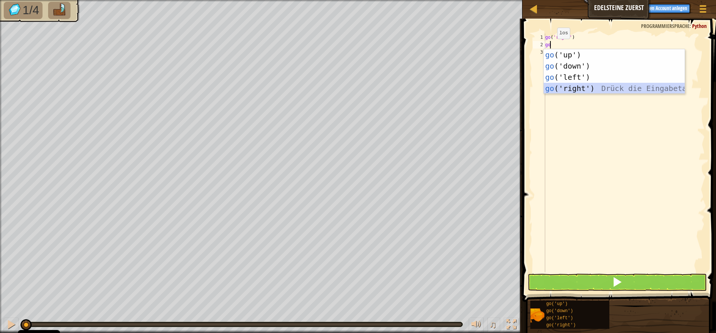
click at [476, 83] on div "go ('up') Drück die Eingabetaste go ('down') Drück die Eingabetaste go ('left')…" at bounding box center [614, 82] width 141 height 67
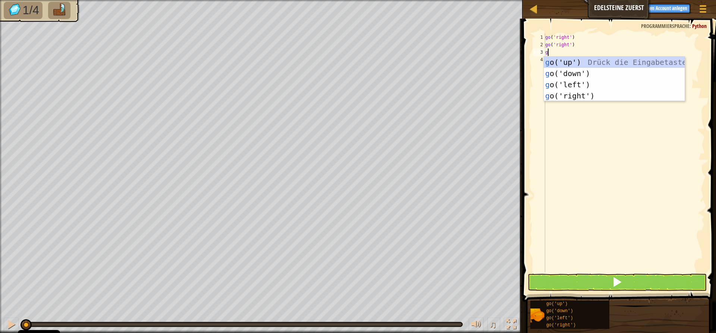
type textarea "go"
click at [476, 62] on div "go ('up') Drück die Eingabetaste go ('down') Drück die Eingabetaste go ('left')…" at bounding box center [614, 90] width 141 height 67
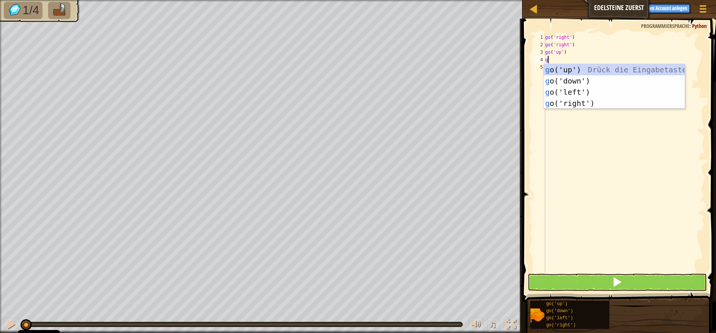
type textarea "go"
click at [476, 76] on div "go ('up') Drück die Eingabetaste go ('down') Drück die Eingabetaste go ('left')…" at bounding box center [614, 97] width 141 height 67
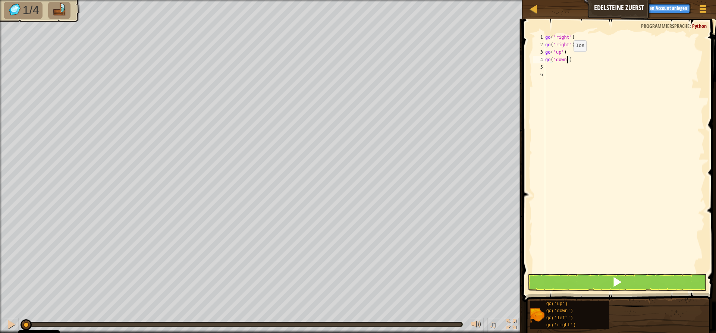
click at [476, 59] on div "go ( 'right' ) go ( 'right' ) go ( 'up' ) go ( 'down' )" at bounding box center [624, 161] width 161 height 254
type textarea "go('down', 2)"
click at [476, 71] on div "go ( 'right' ) go ( 'right' ) go ( 'up' ) go ( 'down' , 2 )" at bounding box center [624, 161] width 161 height 254
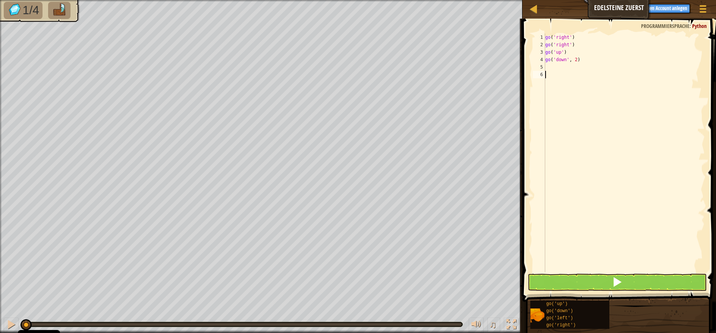
scroll to position [3, 0]
click at [476, 64] on div "go ( 'right' ) go ( 'right' ) go ( 'up' ) go ( 'down' , 2 )" at bounding box center [624, 161] width 161 height 254
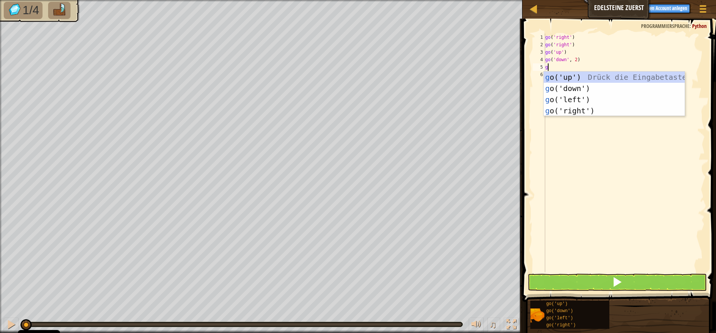
type textarea "go"
click at [476, 75] on div "go ('up') Drück die Eingabetaste go ('down') Drück die Eingabetaste go ('left')…" at bounding box center [614, 105] width 141 height 67
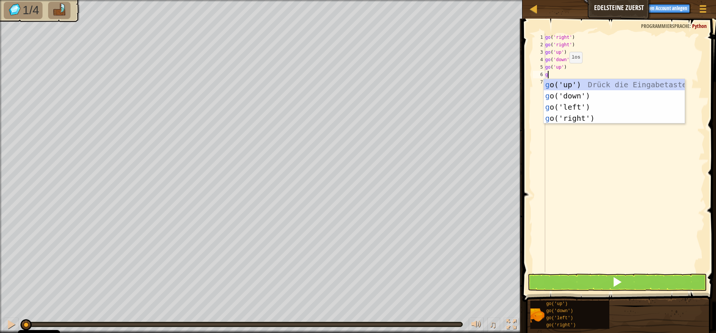
type textarea "go"
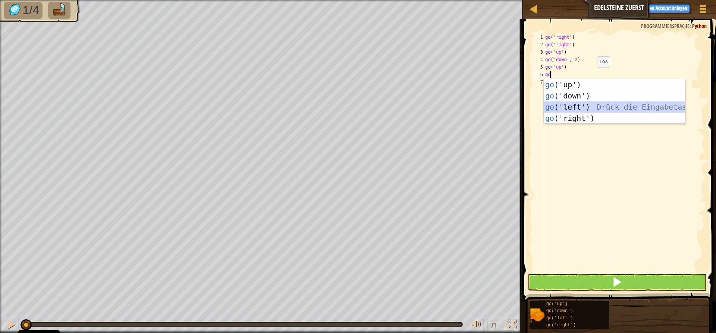
click at [476, 112] on div "go ('up') Drück die Eingabetaste go ('down') Drück die Eingabetaste go ('left')…" at bounding box center [614, 112] width 141 height 67
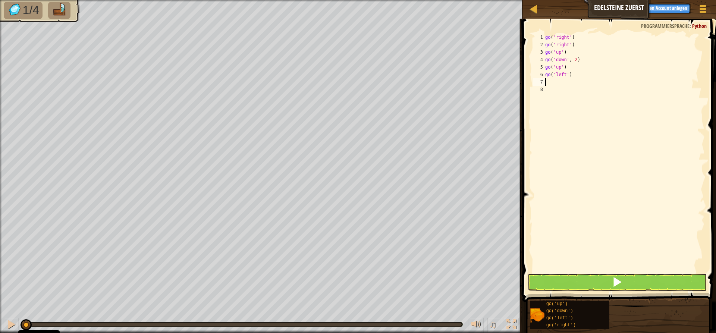
click at [476, 74] on div "go ( 'right' ) go ( 'right' ) go ( 'up' ) go ( 'down' , 2 ) go ( 'up' ) go ( 'l…" at bounding box center [624, 161] width 161 height 254
click at [476, 75] on div "go ( 'right' ) go ( 'right' ) go ( 'up' ) go ( 'down' , 2 ) go ( 'up' ) go (" at bounding box center [624, 161] width 161 height 254
type textarea "g"
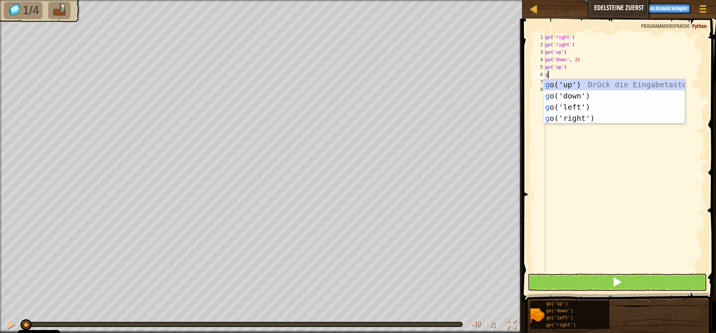
type textarea "go"
click at [476, 118] on div "go ('up') Drück die Eingabetaste go ('down') Drück die Eingabetaste go ('left')…" at bounding box center [614, 112] width 141 height 67
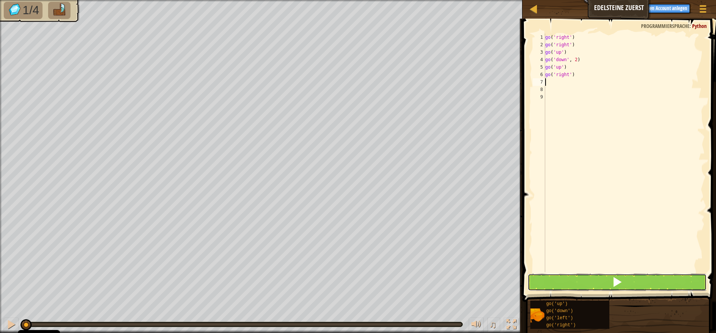
drag, startPoint x: 581, startPoint y: 282, endPoint x: 585, endPoint y: 281, distance: 4.0
click at [476, 282] on button at bounding box center [617, 282] width 179 height 17
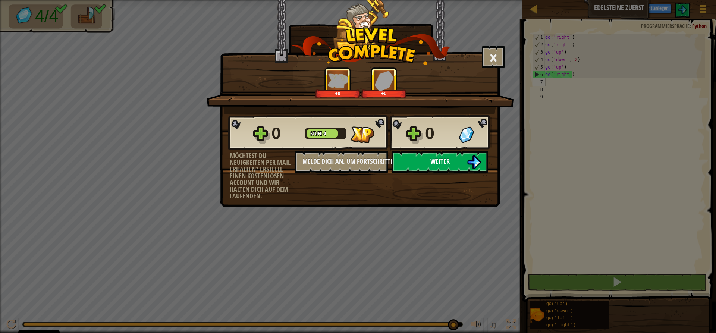
click at [418, 157] on button "Weiter" at bounding box center [440, 162] width 96 height 22
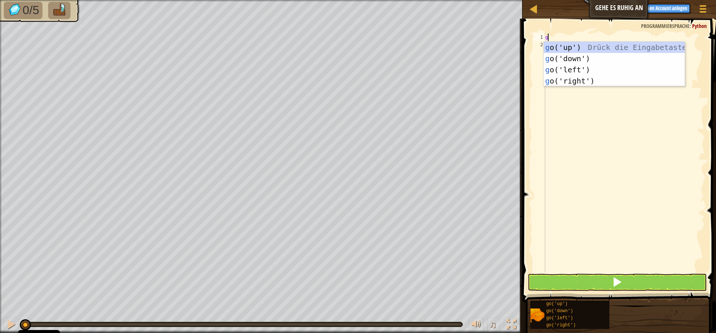
scroll to position [3, 0]
type textarea "go"
click at [476, 47] on div "go ('up') Drück die Eingabetaste go ('down') Drück die Eingabetaste go ('left')…" at bounding box center [614, 75] width 141 height 67
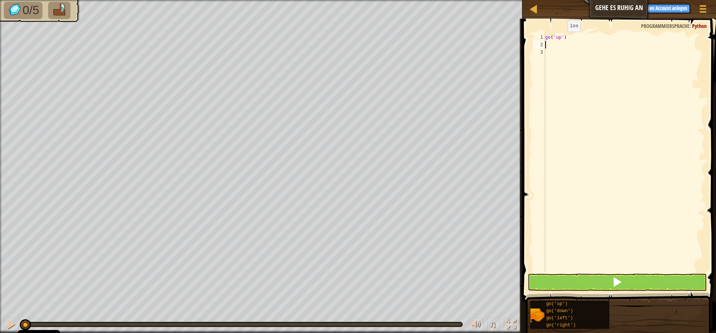
click at [476, 39] on div "go ( 'up' )" at bounding box center [624, 161] width 161 height 254
type textarea "go('up', 3)"
click at [476, 47] on div "go ( 'up' , 3 )" at bounding box center [624, 161] width 161 height 254
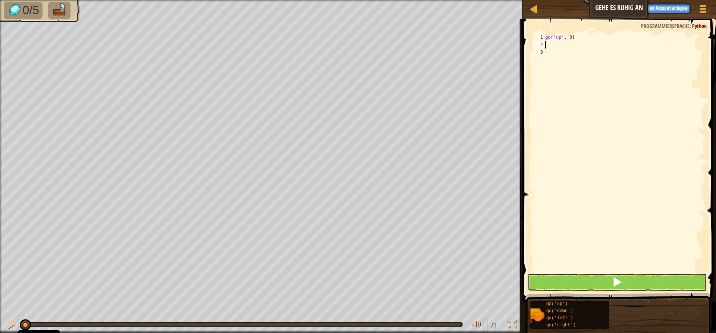
scroll to position [3, 0]
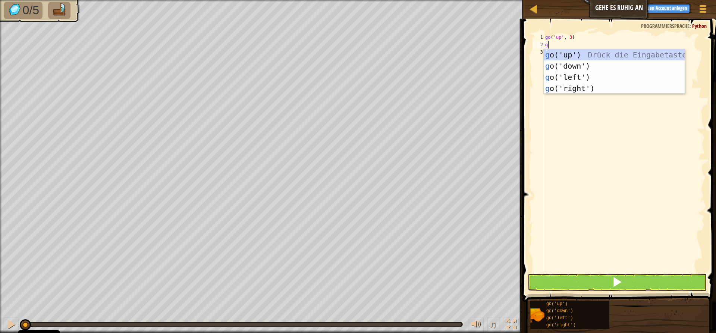
type textarea "go"
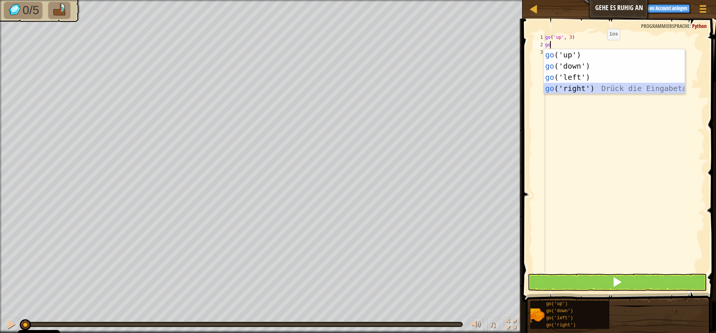
click at [476, 84] on div "go ('up') Drück die Eingabetaste go ('down') Drück die Eingabetaste go ('left')…" at bounding box center [614, 82] width 141 height 67
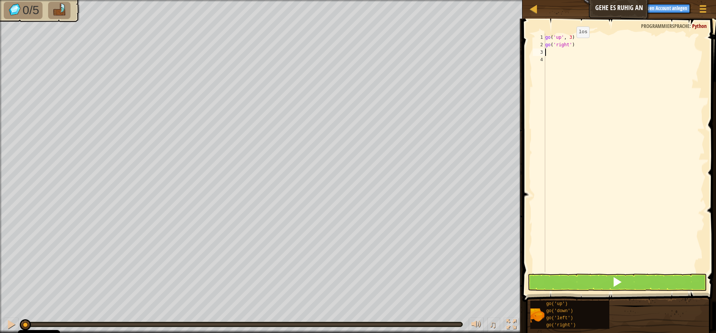
click at [476, 45] on div "go ( 'up' , 3 ) go ( 'right' )" at bounding box center [624, 161] width 161 height 254
type textarea "go('right', 4)"
click at [476, 50] on div "go ( 'up' , 3 ) go ( 'right' , 4 )" at bounding box center [624, 161] width 161 height 254
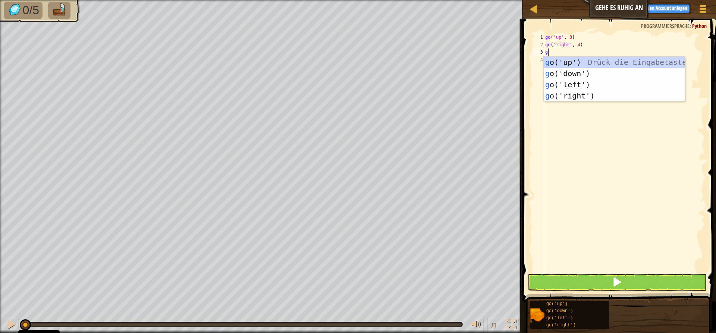
type textarea "go"
click at [476, 72] on div "go ('up') Drück die Eingabetaste go ('down') Drück die Eingabetaste go ('left')…" at bounding box center [614, 90] width 141 height 67
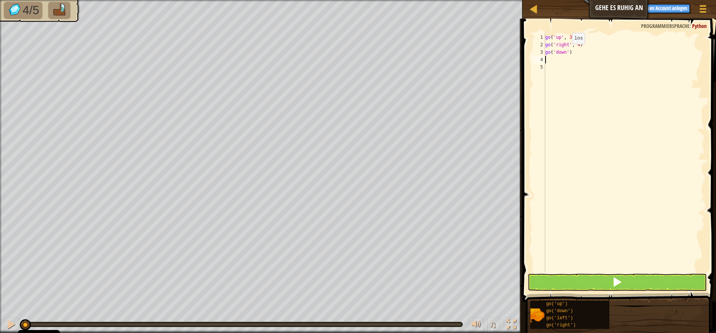
click at [476, 51] on div "go ( 'up' , 3 ) go ( 'right' , 4 ) go ( 'down' )" at bounding box center [624, 161] width 161 height 254
type textarea "go('down',3)"
click at [476, 59] on div "go ( 'up' , 3 ) go ( 'right' , 4 ) go ( 'down' , 3 )" at bounding box center [624, 161] width 161 height 254
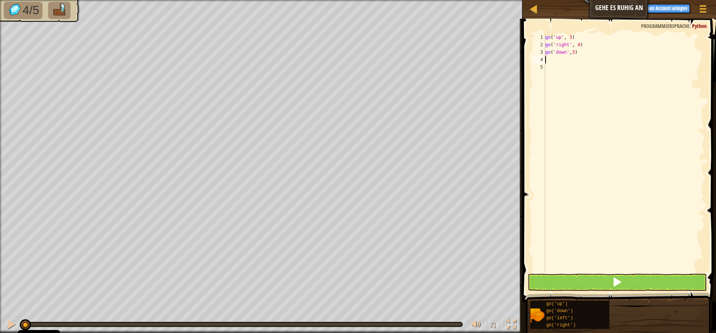
scroll to position [3, 0]
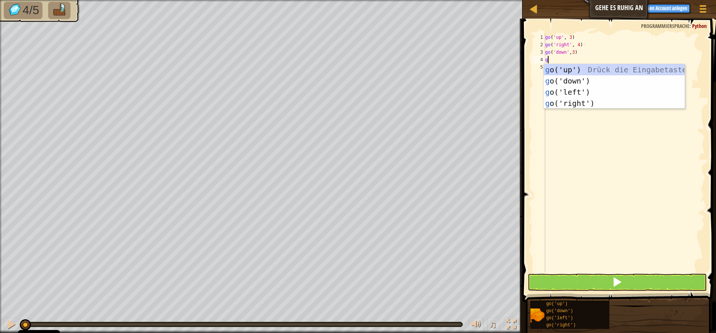
type textarea "go"
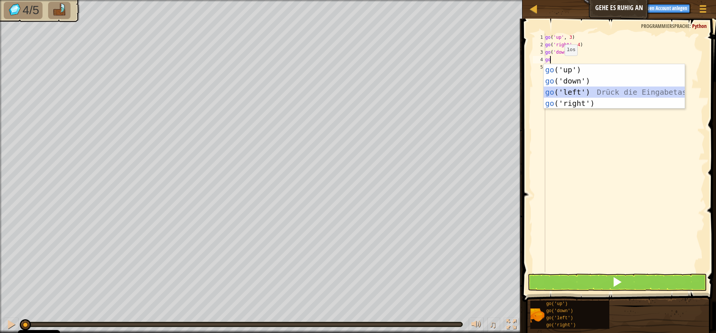
click at [476, 91] on div "go ('up') Drück die Eingabetaste go ('down') Drück die Eingabetaste go ('left')…" at bounding box center [614, 97] width 141 height 67
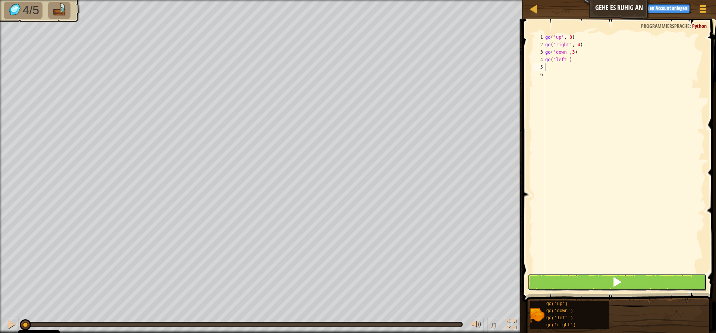
click at [476, 285] on button at bounding box center [617, 282] width 179 height 17
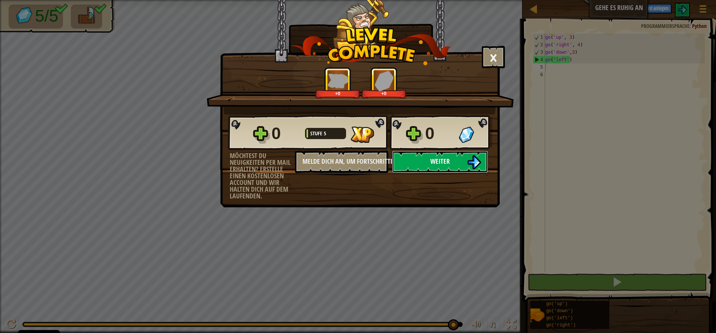
click at [465, 163] on button "Weiter" at bounding box center [440, 162] width 96 height 22
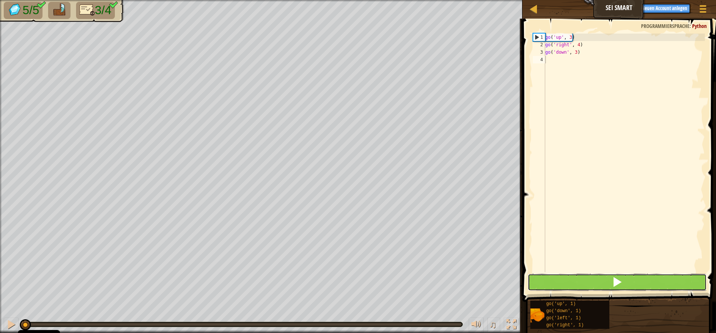
click at [476, 285] on button at bounding box center [617, 282] width 179 height 17
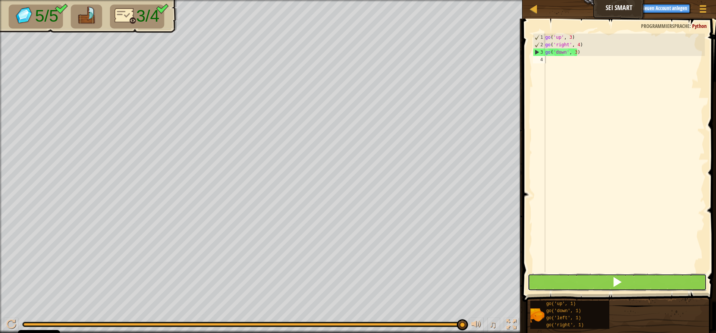
click at [476, 285] on button at bounding box center [617, 282] width 179 height 17
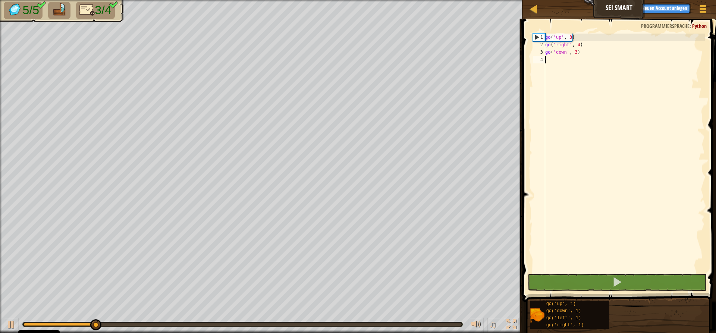
scroll to position [3, 0]
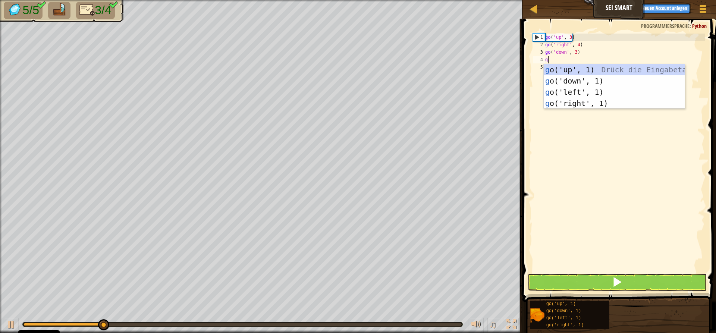
type textarea "go"
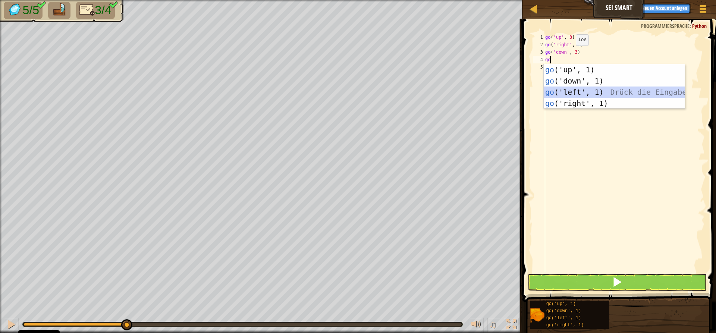
click at [476, 92] on div "go ('up', 1) Drück die Eingabetaste go ('down', 1) Drück die Eingabetaste go ('…" at bounding box center [614, 97] width 141 height 67
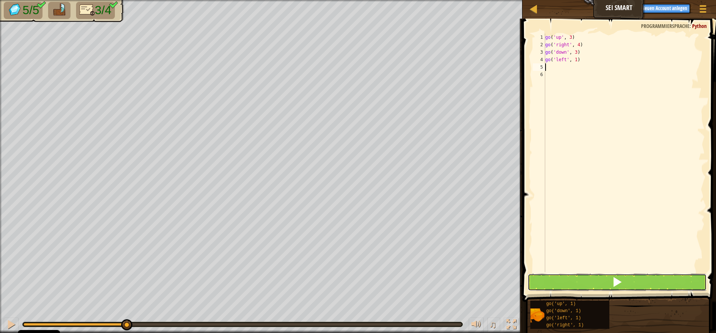
click at [476, 281] on button at bounding box center [617, 282] width 179 height 17
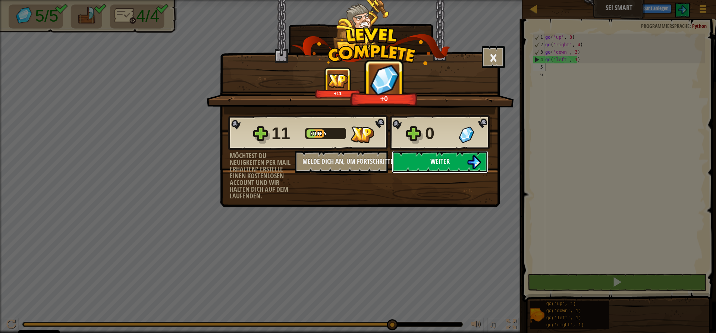
click at [445, 159] on span "Weiter" at bounding box center [440, 161] width 19 height 9
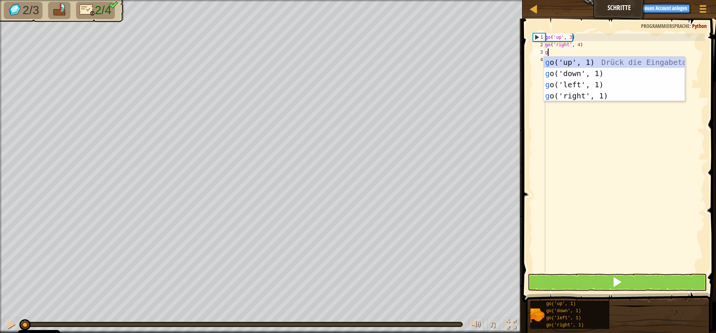
scroll to position [3, 0]
type textarea "go"
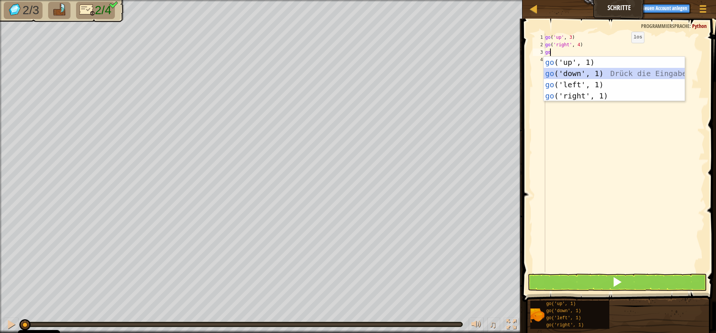
click at [476, 72] on div "go ('up', 1) Drück die Eingabetaste go ('down', 1) Drück die Eingabetaste go ('…" at bounding box center [614, 90] width 141 height 67
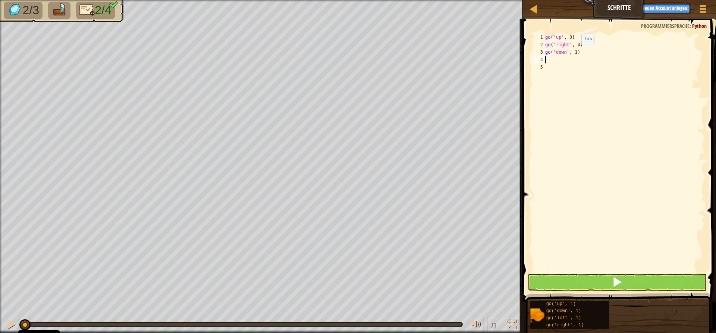
click at [476, 52] on div "go ( 'up' , 3 ) go ( 'right' , 4 ) go ( 'down' , 1 )" at bounding box center [624, 161] width 161 height 254
type textarea "go('down', 3)"
click at [476, 59] on div "go ( 'up' , 3 ) go ( 'right' , 4 ) go ( 'down' , 3 )" at bounding box center [624, 161] width 161 height 254
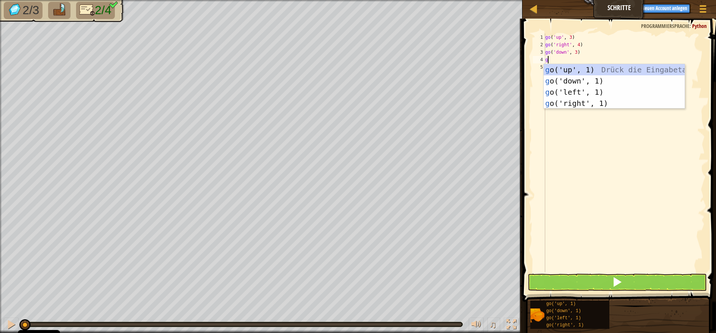
type textarea "go"
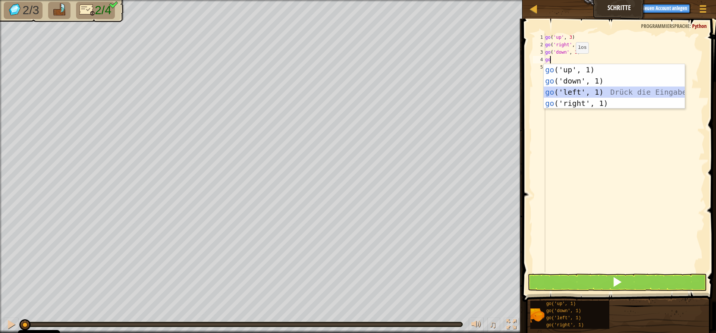
click at [476, 90] on div "go ('up', 1) Drück die Eingabetaste go ('down', 1) Drück die Eingabetaste go ('…" at bounding box center [614, 97] width 141 height 67
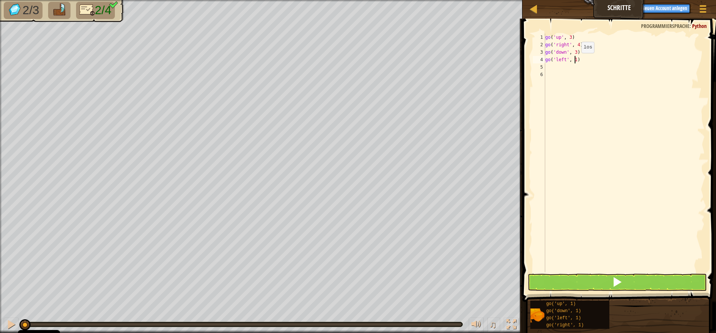
click at [476, 60] on div "go ( 'up' , 3 ) go ( 'right' , 4 ) go ( 'down' , 3 ) go ( 'left' , 1 )" at bounding box center [624, 161] width 161 height 254
type textarea "go('left', 2)"
click at [476, 283] on span at bounding box center [617, 282] width 10 height 10
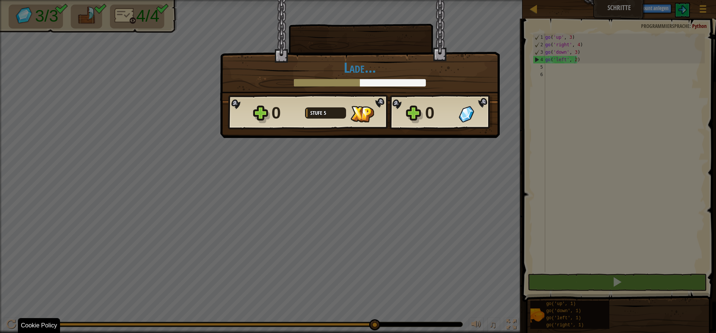
drag, startPoint x: 130, startPoint y: 325, endPoint x: 416, endPoint y: 351, distance: 287.7
click at [416, 1] on html "Cookie Policy CodeCombat nutzt essentielle und einige nicht-essentielle Cookies…" at bounding box center [358, 0] width 716 height 1
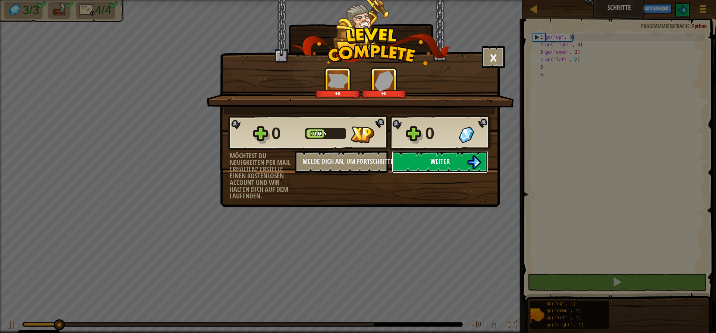
click at [451, 161] on button "Weiter" at bounding box center [440, 162] width 96 height 22
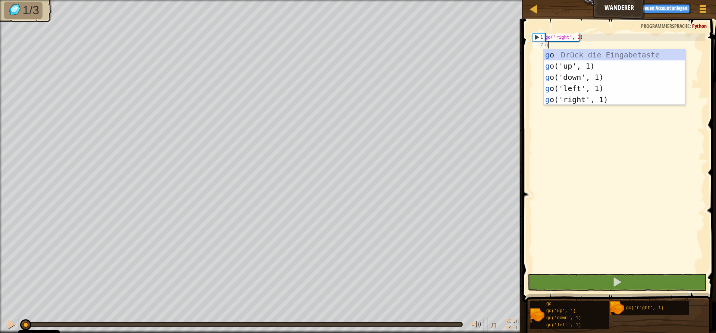
scroll to position [3, 0]
type textarea "go"
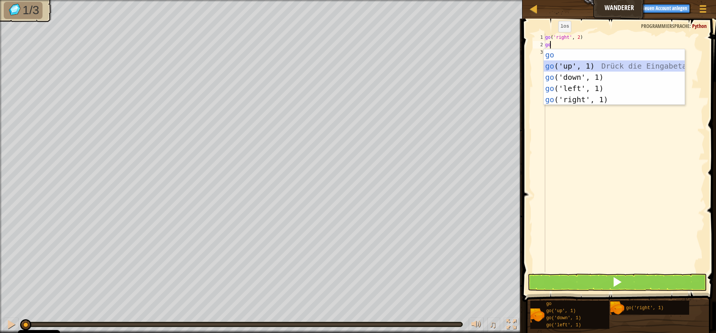
click at [476, 64] on div "go Drück die Eingabetaste go ('up', 1) Drück die Eingabetaste go ('down', 1) Dr…" at bounding box center [614, 88] width 141 height 78
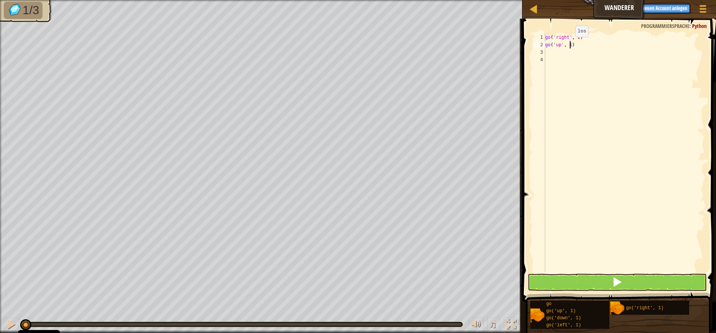
click at [476, 44] on div "go ( 'right' , 2 ) go ( 'up' , 1 )" at bounding box center [624, 161] width 161 height 254
type textarea "go('up', 3)"
click at [476, 53] on div "go ( 'right' , 2 ) go ( 'up' , 3 )" at bounding box center [624, 161] width 161 height 254
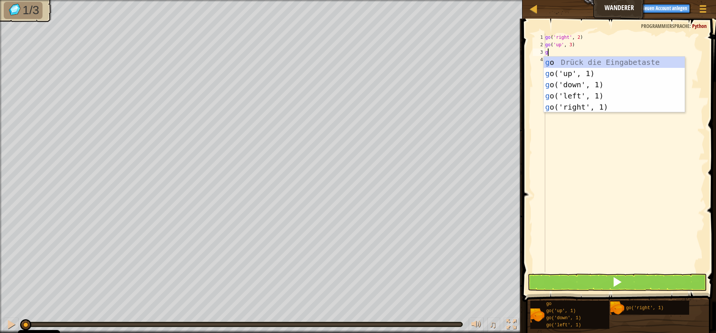
type textarea "go"
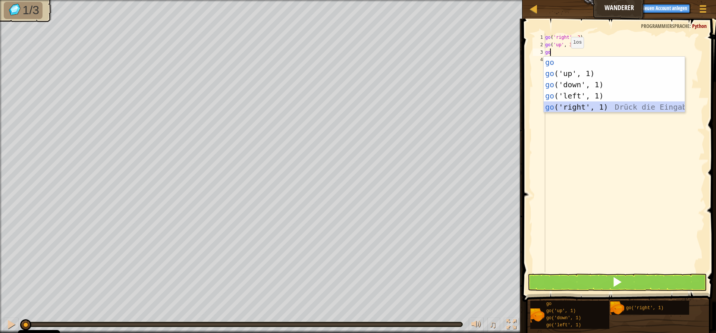
click at [476, 107] on div "go Drück die Eingabetaste go ('up', 1) Drück die Eingabetaste go ('down', 1) Dr…" at bounding box center [614, 96] width 141 height 78
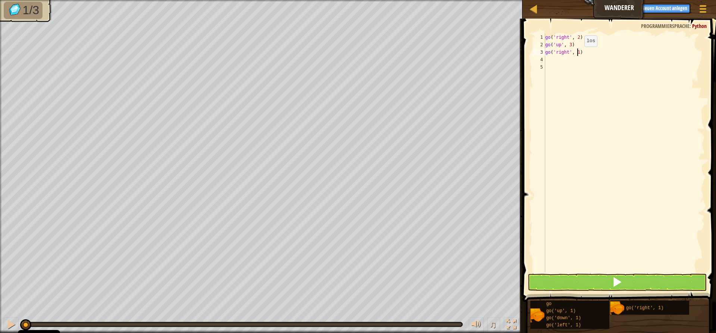
click at [476, 54] on div "go ( 'right' , 2 ) go ( 'up' , 3 ) go ( 'right' , 1 )" at bounding box center [624, 161] width 161 height 254
type textarea "go('right', 2)"
drag, startPoint x: 575, startPoint y: 283, endPoint x: 575, endPoint y: 278, distance: 5.2
click at [476, 281] on button at bounding box center [617, 282] width 179 height 17
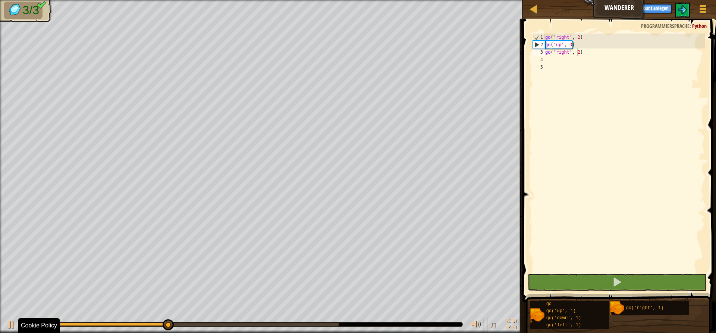
drag, startPoint x: 145, startPoint y: 326, endPoint x: 323, endPoint y: 345, distance: 179.0
click at [323, 0] on html "Cookie Policy CodeCombat nutzt essentielle und einige nicht-essentielle Cookies…" at bounding box center [358, 0] width 716 height 0
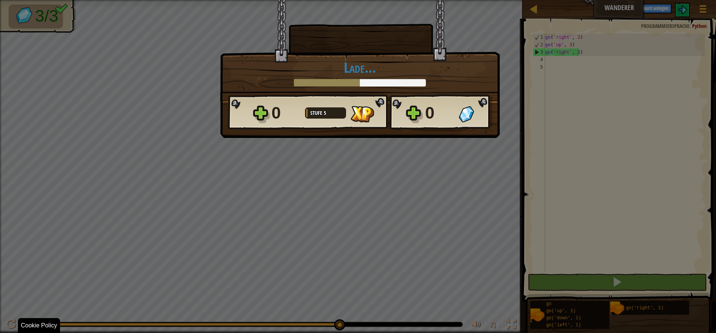
drag, startPoint x: 220, startPoint y: 327, endPoint x: 421, endPoint y: 347, distance: 201.3
click at [421, 1] on html "Cookie Policy CodeCombat nutzt essentielle und einige nicht-essentielle Cookies…" at bounding box center [358, 0] width 716 height 1
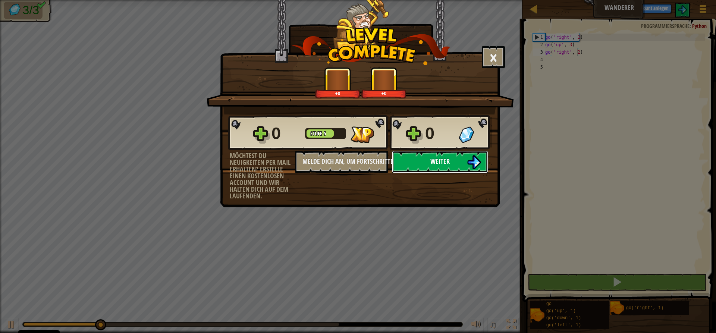
click at [437, 160] on span "Weiter" at bounding box center [440, 161] width 19 height 9
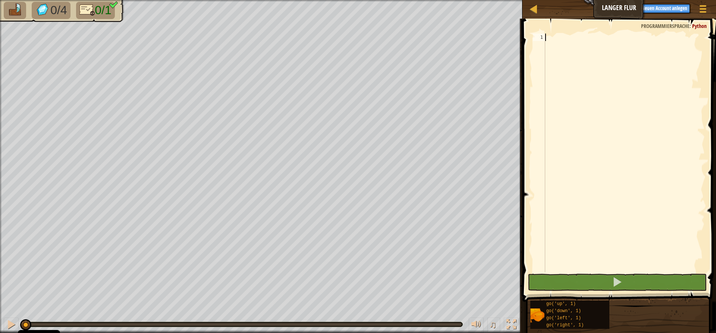
scroll to position [3, 0]
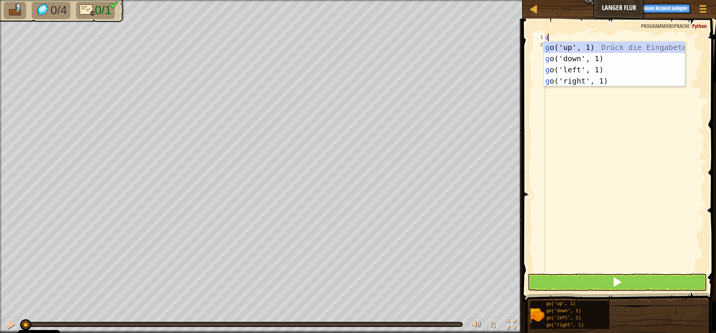
type textarea "go"
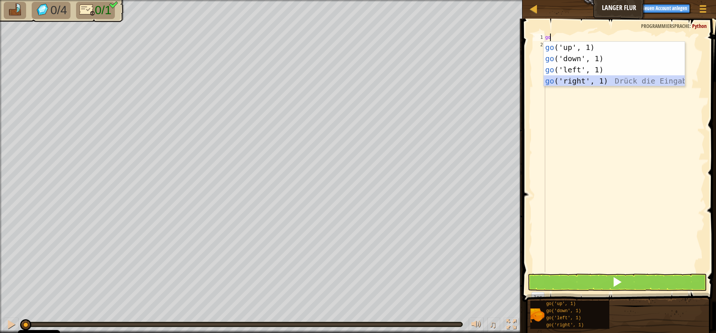
click at [476, 79] on div "go ('up', 1) Drück die Eingabetaste go ('down', 1) Drück die Eingabetaste go ('…" at bounding box center [614, 75] width 141 height 67
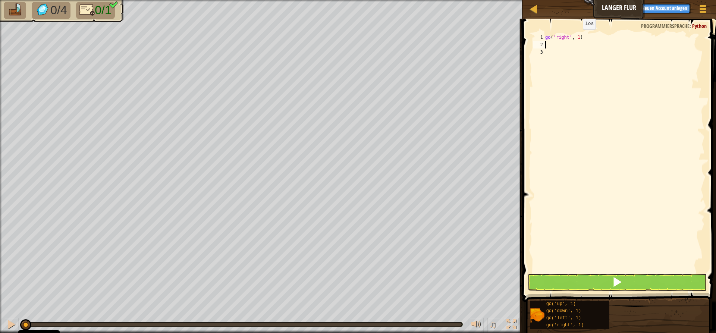
click at [476, 37] on div "go ( 'right' , 1 )" at bounding box center [624, 161] width 161 height 254
type textarea "go('right', 5)"
click at [476, 284] on button at bounding box center [617, 282] width 179 height 17
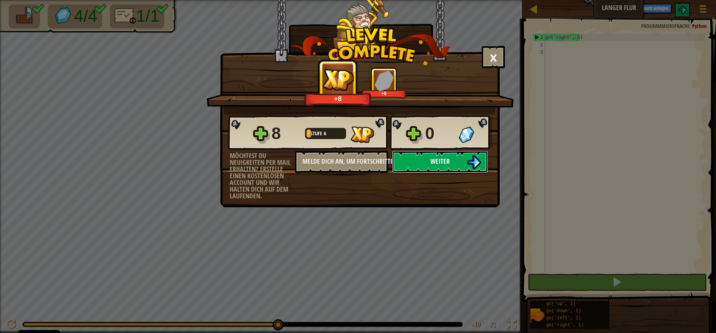
click at [461, 155] on button "Weiter" at bounding box center [440, 162] width 96 height 22
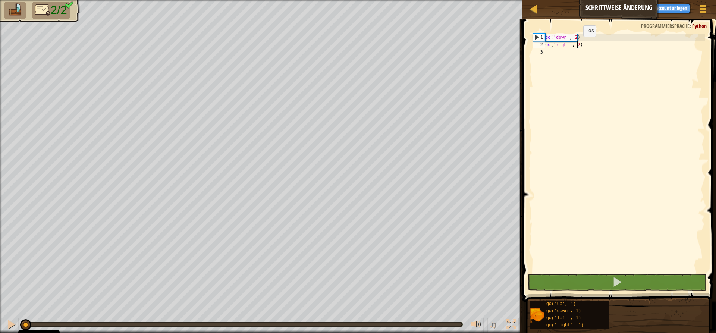
drag, startPoint x: 577, startPoint y: 44, endPoint x: 585, endPoint y: 39, distance: 9.4
click at [476, 44] on div "go ( 'down' , 2 ) go ( 'right' , 2 )" at bounding box center [624, 161] width 161 height 254
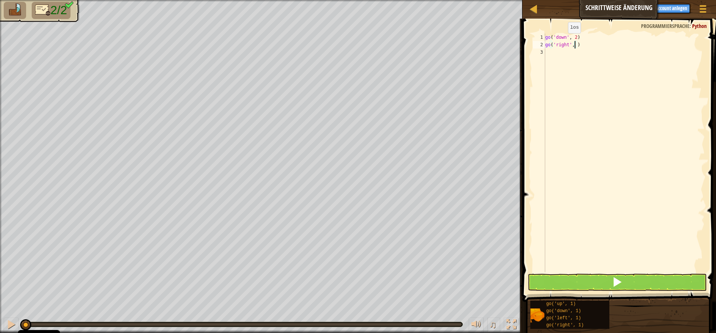
type textarea "go('right', 5)"
click at [476, 282] on button at bounding box center [617, 282] width 179 height 17
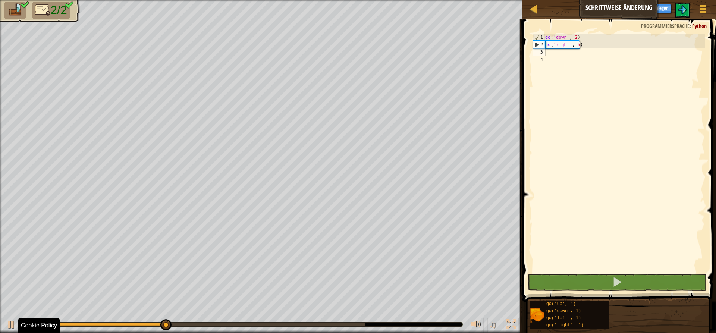
drag, startPoint x: 143, startPoint y: 326, endPoint x: 325, endPoint y: 331, distance: 182.2
click at [325, 322] on div "♫" at bounding box center [261, 323] width 523 height 22
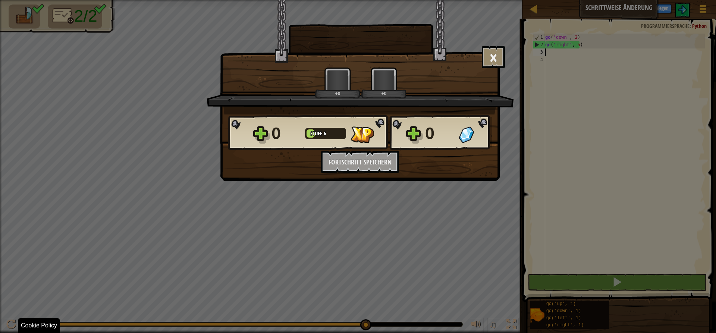
drag, startPoint x: 214, startPoint y: 327, endPoint x: 481, endPoint y: 345, distance: 267.8
click at [476, 1] on html "Cookie Policy CodeCombat nutzt essentielle und einige nicht-essentielle Cookies…" at bounding box center [358, 0] width 716 height 1
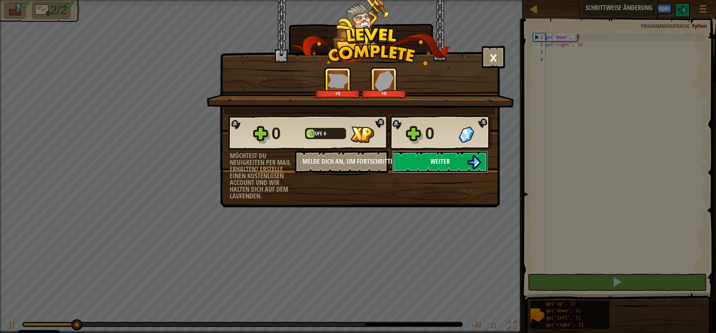
click at [472, 155] on img at bounding box center [474, 162] width 14 height 14
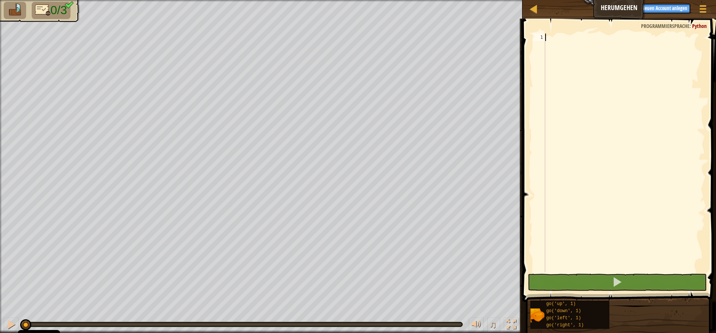
scroll to position [3, 0]
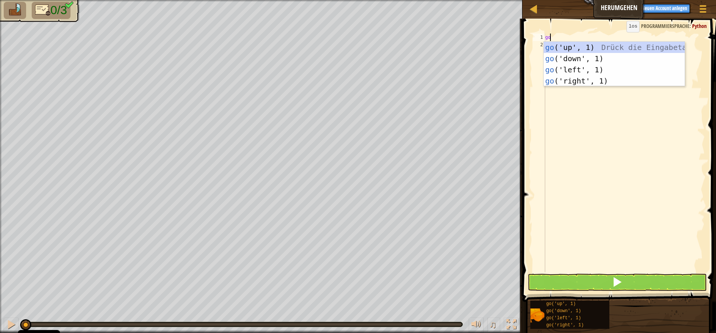
click at [476, 40] on div "go" at bounding box center [624, 161] width 161 height 254
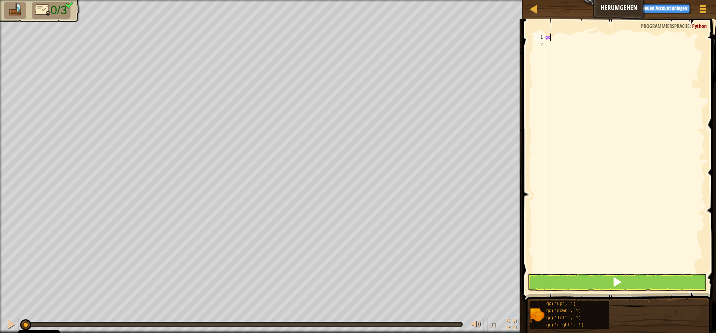
type textarea "gou"
drag, startPoint x: 572, startPoint y: 46, endPoint x: 575, endPoint y: 41, distance: 5.7
click at [476, 45] on div "go (' u p', 1) Drück die Eingabetaste" at bounding box center [614, 59] width 141 height 34
click at [476, 37] on div "go ( 'up' , 1 )" at bounding box center [624, 161] width 161 height 254
type textarea "go('up', 2)"
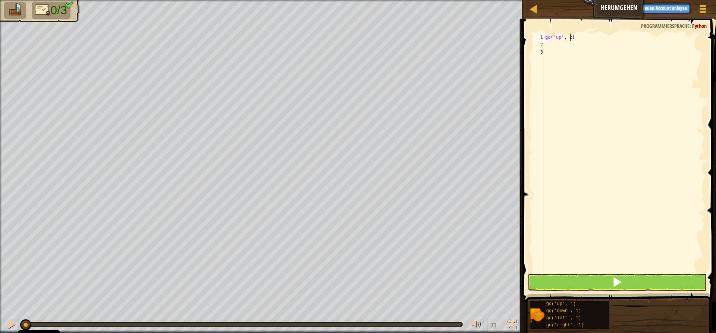
scroll to position [3, 2]
click at [476, 44] on div "go ( 'up' , 2 )" at bounding box center [624, 161] width 161 height 254
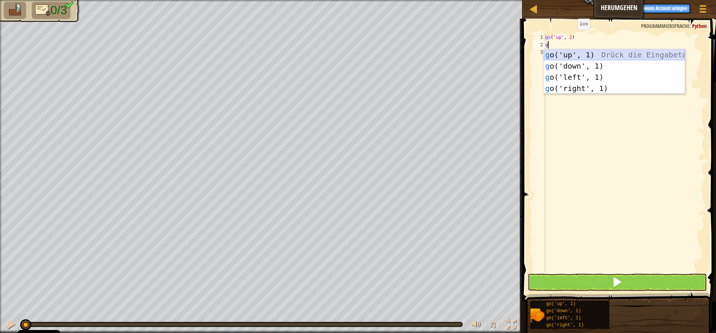
type textarea "go"
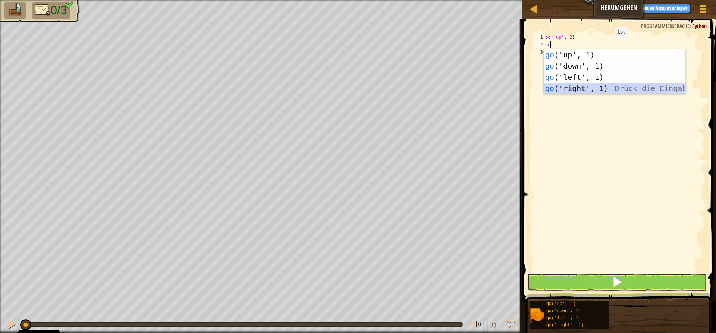
drag, startPoint x: 593, startPoint y: 84, endPoint x: 591, endPoint y: 72, distance: 12.0
click at [476, 83] on div "go ('up', 1) Drück die Eingabetaste go ('down', 1) Drück die Eingabetaste go ('…" at bounding box center [614, 82] width 141 height 67
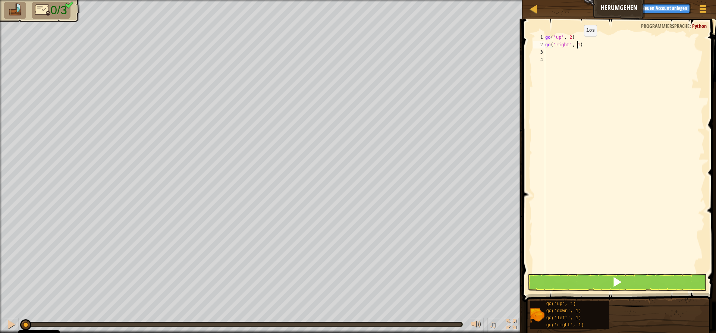
click at [476, 44] on div "go ( 'up' , 2 ) go ( 'right' , 1 )" at bounding box center [624, 161] width 161 height 254
type textarea "go('right', 3)"
click at [476, 53] on div "go ( 'up' , 2 ) go ( 'right' , 3 )" at bounding box center [624, 161] width 161 height 254
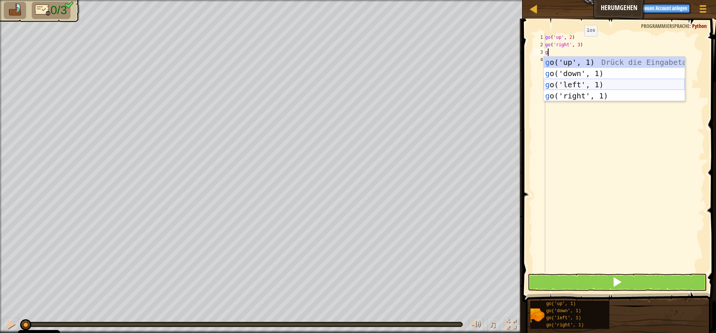
type textarea "go"
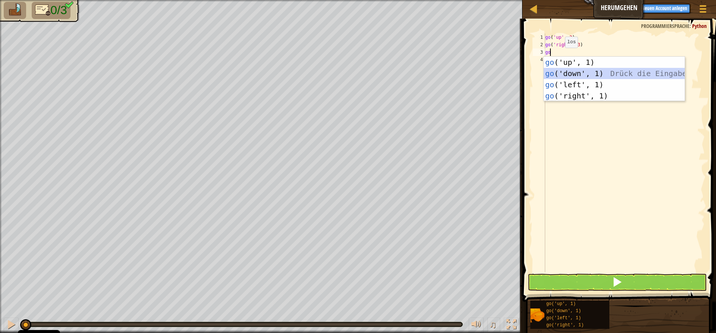
click at [476, 69] on div "go ('up', 1) Drück die Eingabetaste go ('down', 1) Drück die Eingabetaste go ('…" at bounding box center [614, 90] width 141 height 67
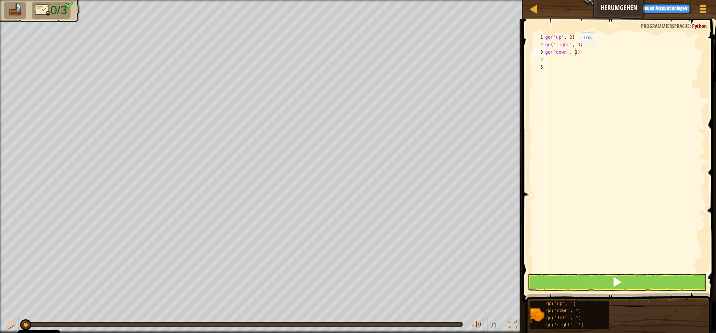
click at [476, 51] on div "go ( 'up' , 2 ) go ( 'right' , 3 ) go ( 'down' , 1 )" at bounding box center [624, 161] width 161 height 254
type textarea "go('down', 2)"
drag, startPoint x: 628, startPoint y: 271, endPoint x: 621, endPoint y: 271, distance: 6.4
click at [476, 271] on div "go ( 'up' , 2 ) go ( 'right' , 3 ) go ( 'down' , 2 )" at bounding box center [624, 161] width 161 height 254
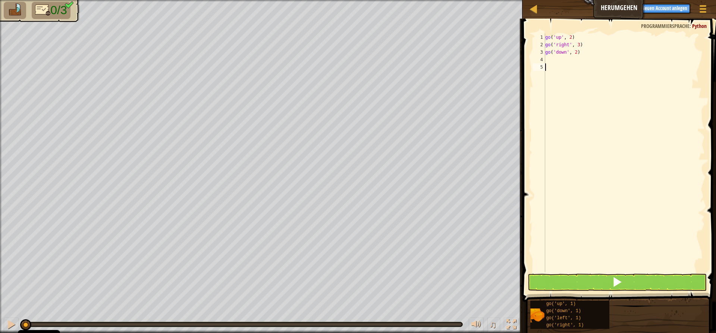
scroll to position [3, 0]
click at [476, 281] on span at bounding box center [617, 282] width 10 height 10
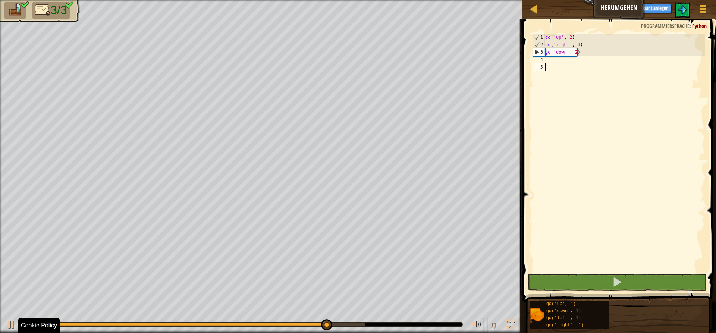
click at [381, 322] on div at bounding box center [242, 324] width 441 height 5
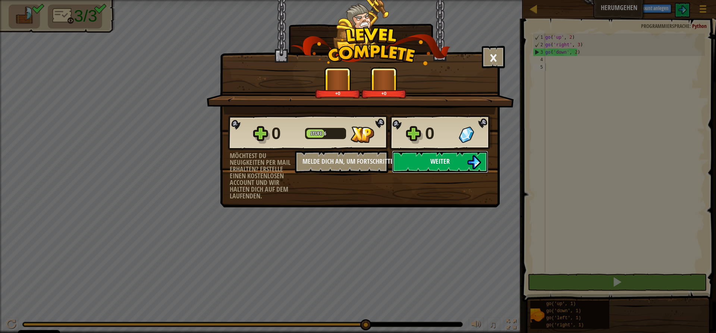
click at [441, 156] on button "Weiter" at bounding box center [440, 162] width 96 height 22
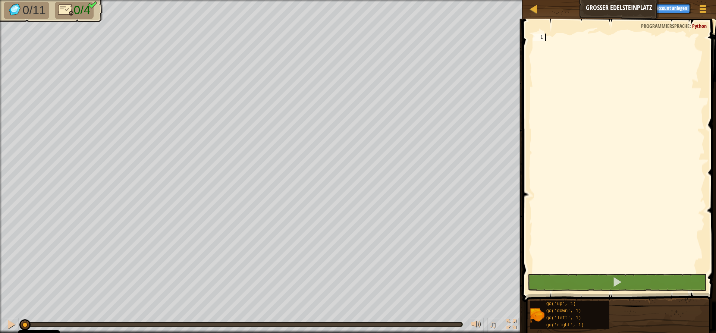
scroll to position [3, 0]
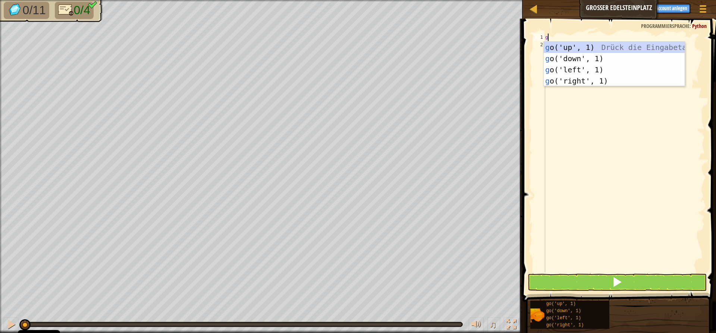
type textarea "go"
click at [476, 46] on div "go ('up', 1) Drück die Eingabetaste go ('down', 1) Drück die Eingabetaste go ('…" at bounding box center [614, 75] width 141 height 67
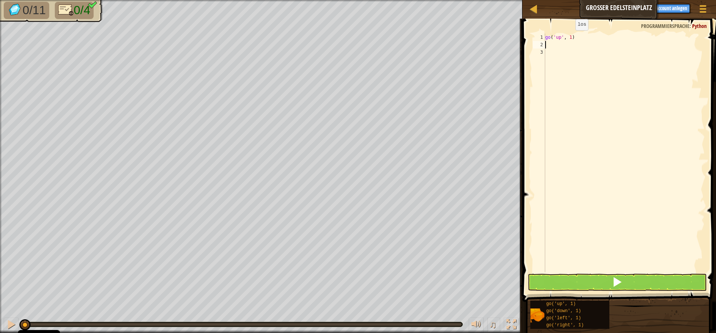
click at [476, 38] on div "go ( 'up' , 1 )" at bounding box center [624, 161] width 161 height 254
type textarea "go('up', 3)"
click at [476, 47] on div "go ( 'up' , 3 )" at bounding box center [624, 161] width 161 height 254
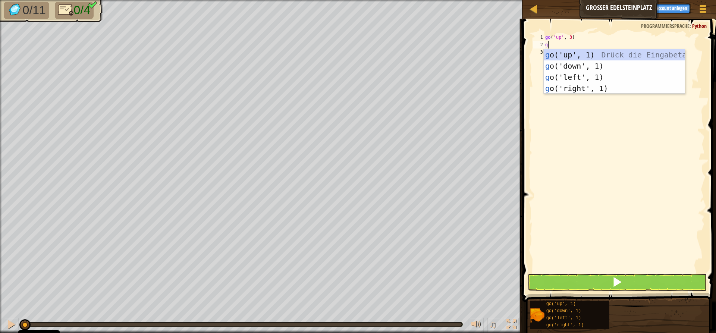
type textarea "go"
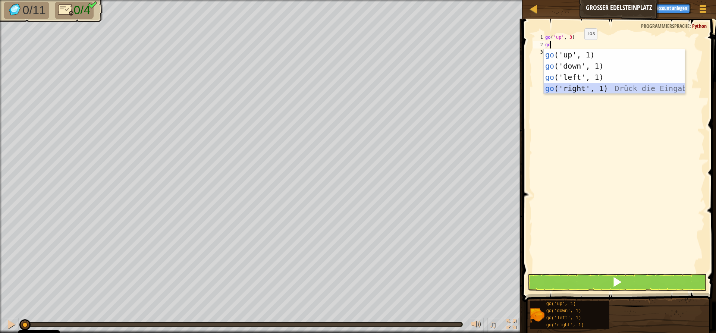
click at [476, 87] on div "go ('up', 1) Drück die Eingabetaste go ('down', 1) Drück die Eingabetaste go ('…" at bounding box center [614, 82] width 141 height 67
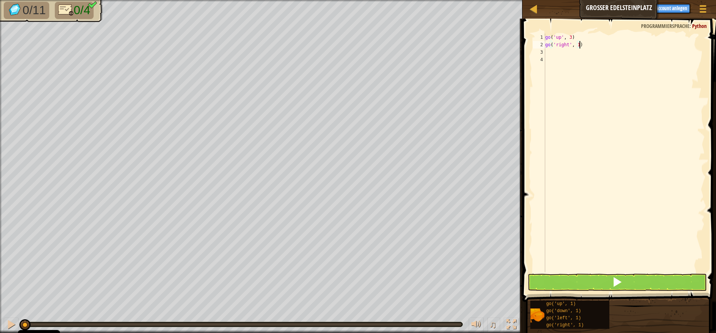
click at [476, 45] on div "go ( 'up' , 3 ) go ( 'right' , 1 )" at bounding box center [624, 161] width 161 height 254
type textarea "go('right', 3)"
click at [476, 50] on div "go ( 'up' , 3 ) go ( 'right' , 3 )" at bounding box center [624, 161] width 161 height 254
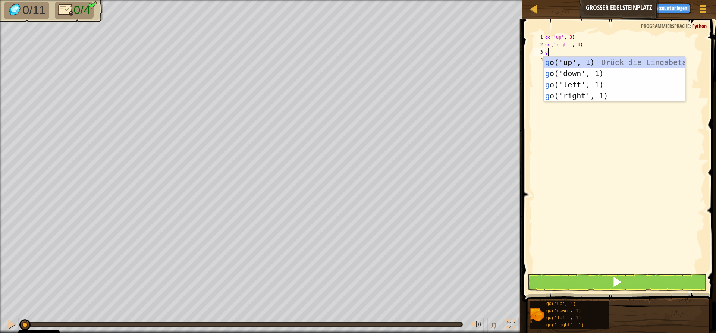
type textarea "go"
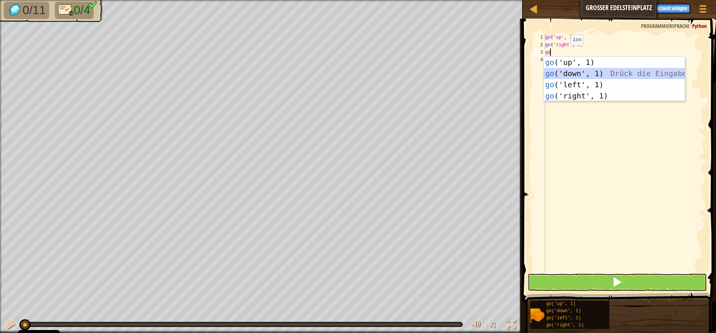
click at [476, 73] on div "go ('up', 1) Drück die Eingabetaste go ('down', 1) Drück die Eingabetaste go ('…" at bounding box center [614, 90] width 141 height 67
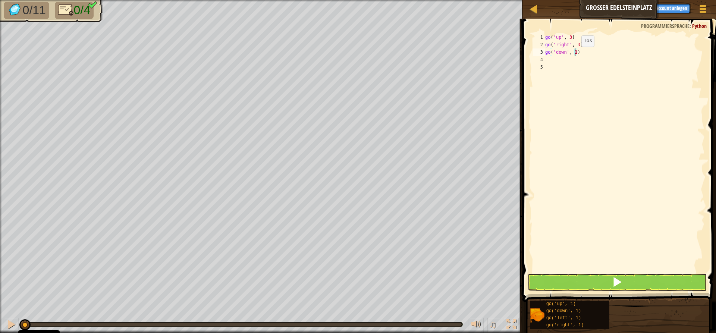
click at [476, 54] on div "go ( 'up' , 3 ) go ( 'right' , 3 ) go ( 'down' , 1 )" at bounding box center [624, 161] width 161 height 254
type textarea "go('down', 3)"
click at [476, 59] on div "go ( 'up' , 3 ) go ( 'right' , 3 ) go ( 'down' , 3 )" at bounding box center [624, 161] width 161 height 254
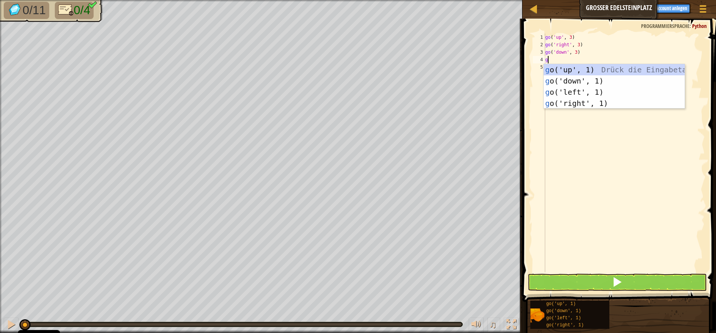
type textarea "go"
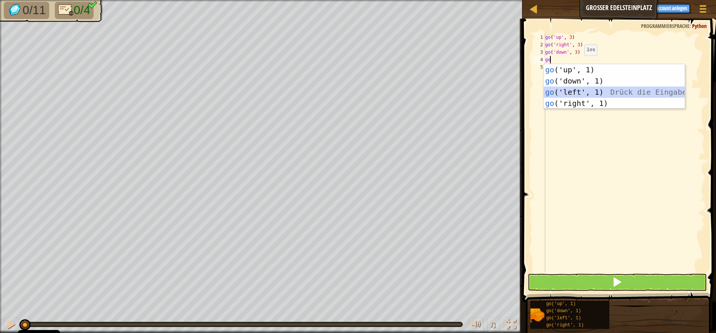
click at [476, 89] on div "go ('up', 1) Drück die Eingabetaste go ('down', 1) Drück die Eingabetaste go ('…" at bounding box center [614, 97] width 141 height 67
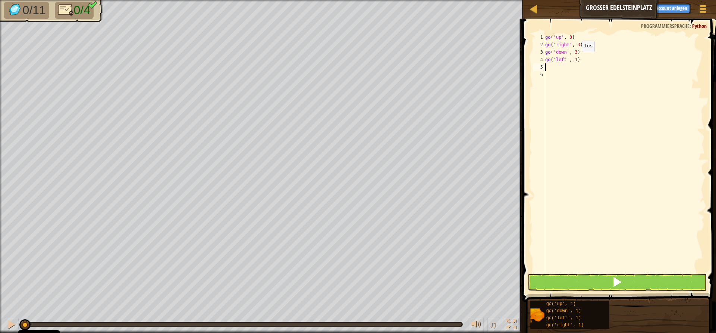
click at [476, 59] on div "go ( 'up' , 3 ) go ( 'right' , 3 ) go ( 'down' , 3 ) go ( 'left' , 1 )" at bounding box center [624, 161] width 161 height 254
type textarea "go('left', 2)"
click at [476, 281] on button at bounding box center [617, 282] width 179 height 17
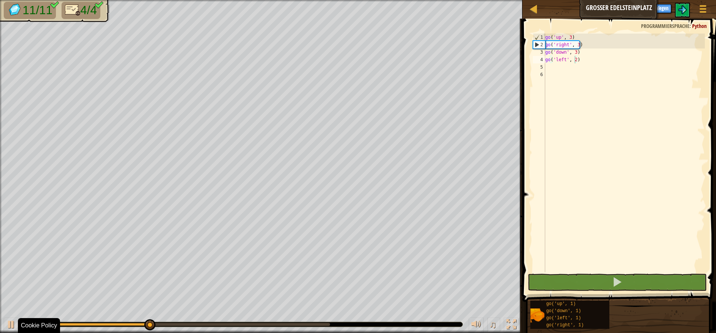
drag, startPoint x: 134, startPoint y: 327, endPoint x: 251, endPoint y: 326, distance: 116.8
click at [254, 322] on div "♫" at bounding box center [261, 323] width 523 height 22
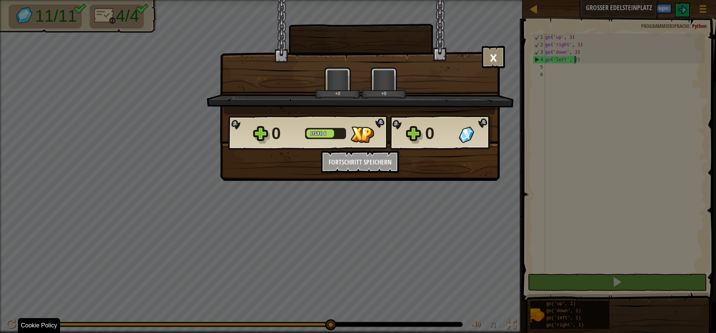
drag, startPoint x: 191, startPoint y: 328, endPoint x: 416, endPoint y: 341, distance: 226.1
click at [416, 1] on html "Cookie Policy CodeCombat nutzt essentielle und einige nicht-essentielle Cookies…" at bounding box center [358, 0] width 716 height 1
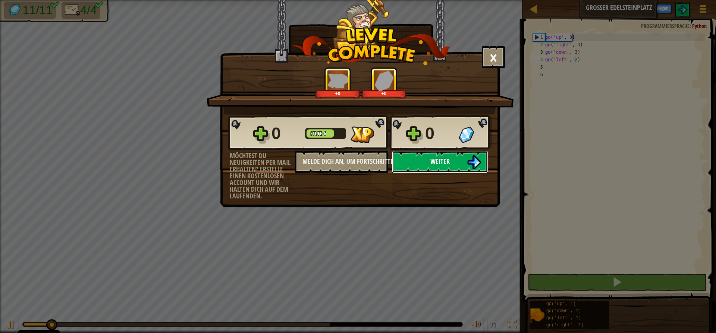
click at [434, 153] on button "Weiter" at bounding box center [440, 162] width 96 height 22
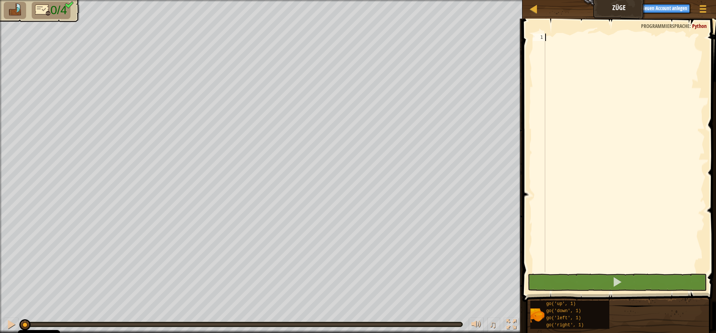
scroll to position [3, 0]
type textarea "go"
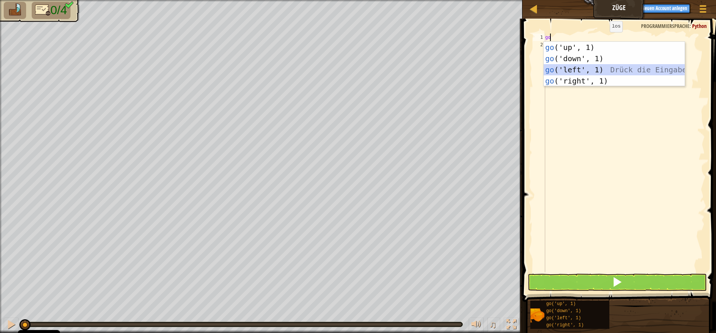
drag, startPoint x: 587, startPoint y: 67, endPoint x: 585, endPoint y: 50, distance: 17.6
click at [476, 67] on div "go ('up', 1) Drück die Eingabetaste go ('down', 1) Drück die Eingabetaste go ('…" at bounding box center [614, 75] width 141 height 67
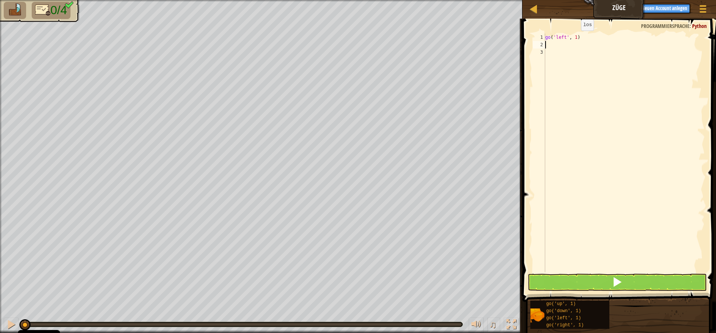
click at [476, 38] on div "go ( 'left' , 1 )" at bounding box center [624, 161] width 161 height 254
type textarea "go('left', 2)"
click at [476, 47] on div "go ( 'left' , 2 )" at bounding box center [624, 161] width 161 height 254
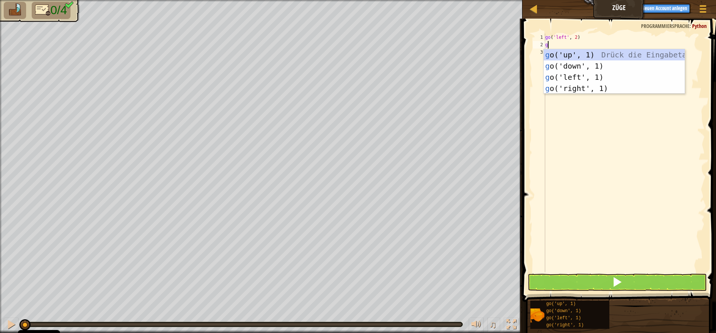
type textarea "go"
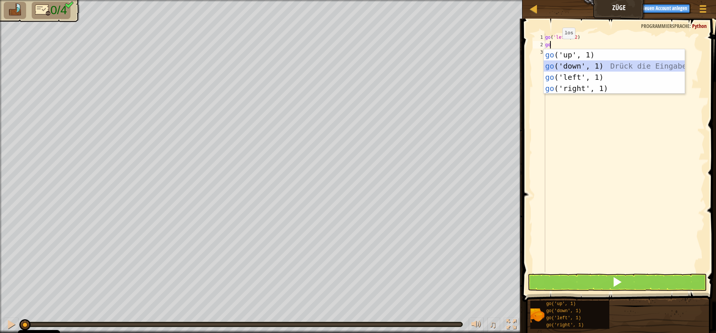
click at [476, 63] on div "go ('up', 1) Drück die Eingabetaste go ('down', 1) Drück die Eingabetaste go ('…" at bounding box center [614, 82] width 141 height 67
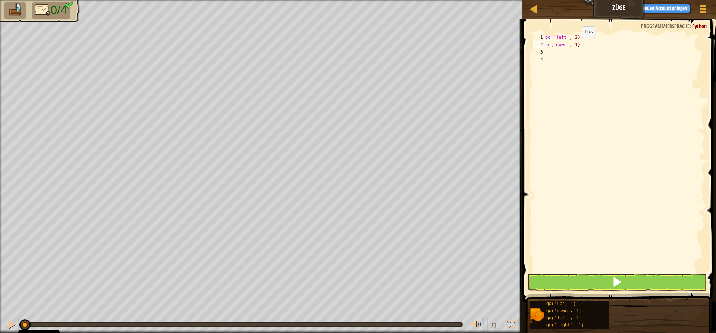
click at [476, 45] on div "go ( 'left' , 2 ) go ( 'down' , 1 )" at bounding box center [624, 161] width 161 height 254
type textarea "go('down', 2)"
click at [476, 54] on div "go ( 'left' , 2 ) go ( 'down' , 2 )" at bounding box center [624, 161] width 161 height 254
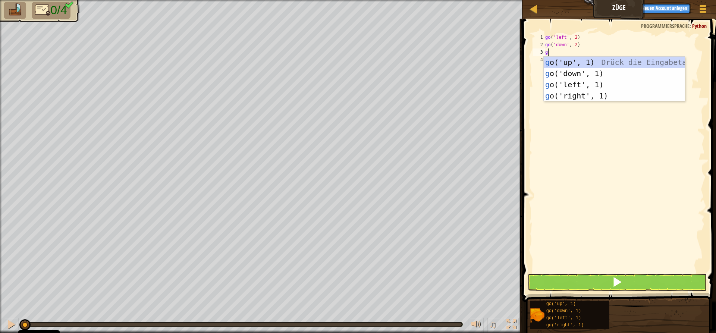
type textarea "go"
click at [476, 96] on div "go ('up', 1) Drück die Eingabetaste go ('down', 1) Drück die Eingabetaste go ('…" at bounding box center [614, 90] width 141 height 67
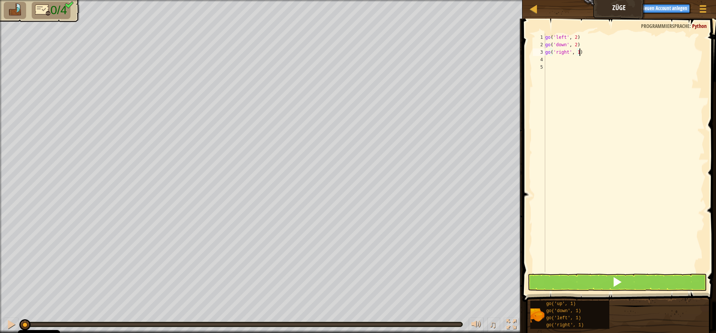
click at [476, 51] on div "go ( 'left' , 2 ) go ( 'down' , 2 ) go ( 'right' , 1 )" at bounding box center [624, 161] width 161 height 254
type textarea "go('right', 4)"
click at [476, 63] on div "go ( 'left' , 2 ) go ( 'down' , 2 ) go ( 'right' , 4 )" at bounding box center [624, 161] width 161 height 254
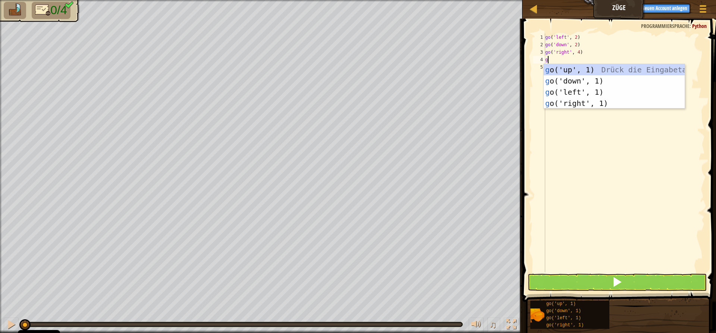
type textarea "go"
click at [476, 65] on div "go ('up', 1) Drück die Eingabetaste go ('down', 1) Drück die Eingabetaste go ('…" at bounding box center [614, 97] width 141 height 67
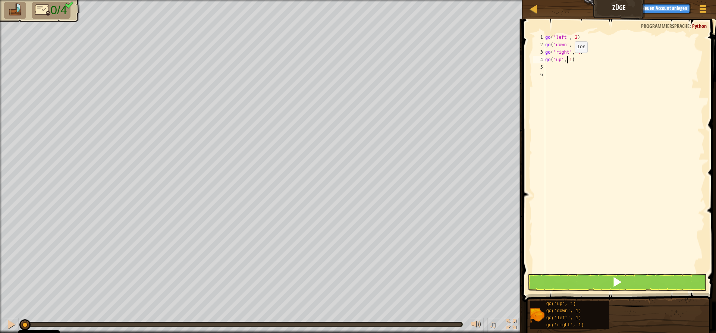
click at [476, 60] on div "go ( 'left' , 2 ) go ( 'down' , 2 ) go ( 'right' , 4 ) go ( 'up' , 1 )" at bounding box center [624, 161] width 161 height 254
click at [476, 284] on button at bounding box center [617, 282] width 179 height 17
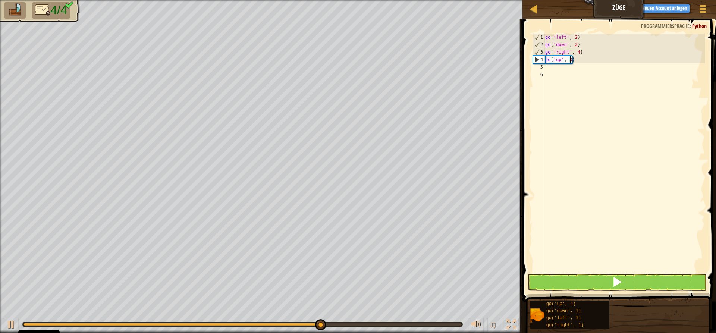
type textarea "go('up', 3)"
click at [476, 278] on span at bounding box center [617, 282] width 10 height 10
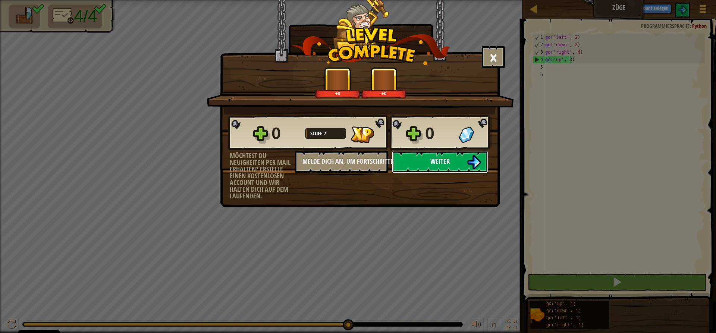
click at [476, 161] on img at bounding box center [474, 162] width 14 height 14
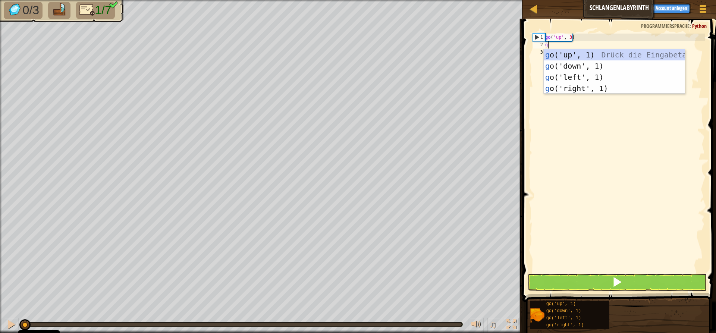
scroll to position [3, 0]
type textarea "go"
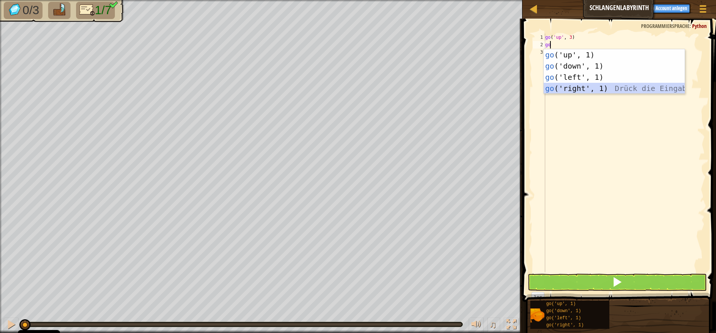
click at [476, 85] on div "go ('up', 1) Drück die Eingabetaste go ('down', 1) Drück die Eingabetaste go ('…" at bounding box center [614, 82] width 141 height 67
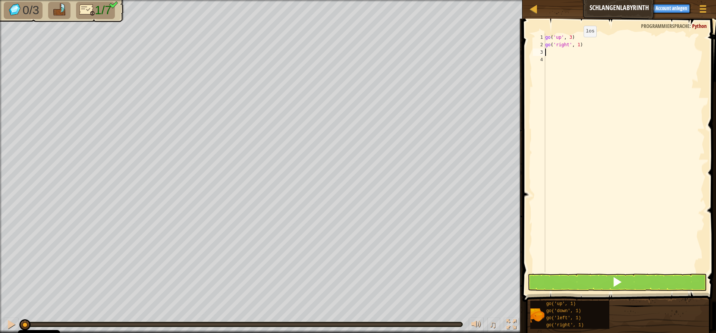
click at [476, 44] on div "go ( 'up' , 3 ) go ( 'right' , 1 )" at bounding box center [624, 161] width 161 height 254
type textarea "go('right', 2)"
click at [476, 56] on div "go ( 'up' , 3 ) go ( 'right' , 2 )" at bounding box center [624, 161] width 161 height 254
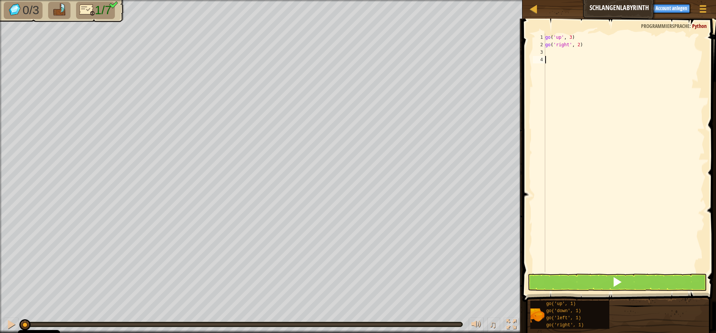
click at [476, 51] on div "go ( 'up' , 3 ) go ( 'right' , 2 )" at bounding box center [624, 161] width 161 height 254
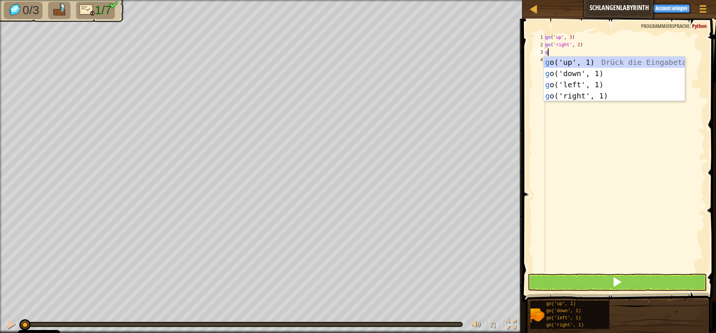
type textarea "go"
click at [476, 57] on div "go ('up', 1) Drück die Eingabetaste go ('down', 1) Drück die Eingabetaste go ('…" at bounding box center [614, 90] width 141 height 67
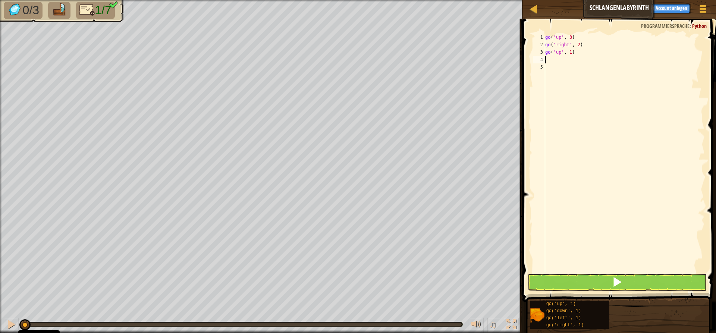
click at [476, 59] on div "go ( 'up' , 3 ) go ( 'right' , 2 ) go ( 'up' , 1 )" at bounding box center [624, 161] width 161 height 254
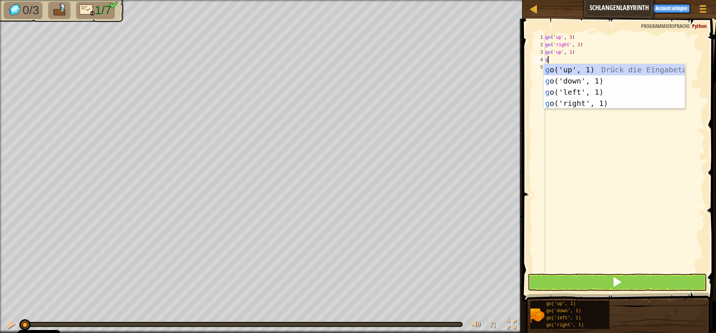
type textarea "go"
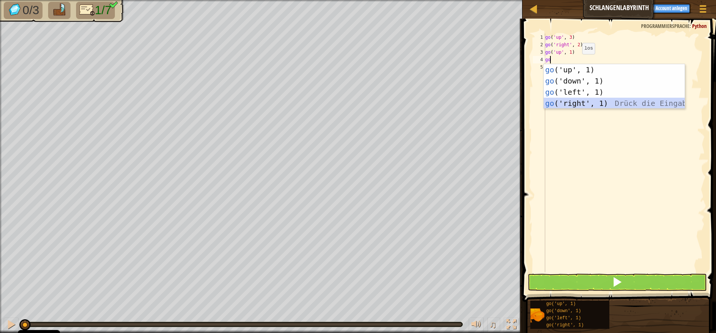
click at [476, 104] on div "go ('up', 1) Drück die Eingabetaste go ('down', 1) Drück die Eingabetaste go ('…" at bounding box center [614, 97] width 141 height 67
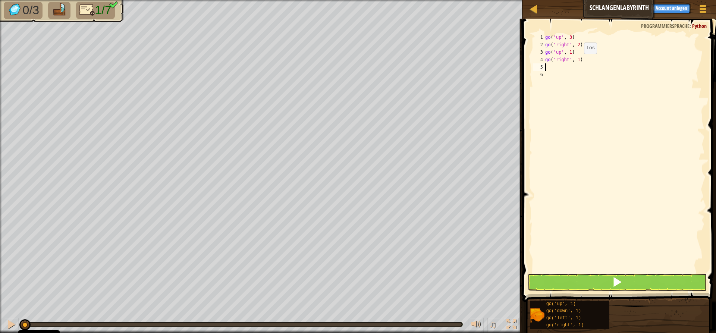
click at [476, 61] on div "go ( 'up' , 3 ) go ( 'right' , 2 ) go ( 'up' , 1 ) go ( 'right' , 1 )" at bounding box center [624, 161] width 161 height 254
type textarea "go('right', 2)"
click at [476, 66] on div "go ( 'up' , 3 ) go ( 'right' , 2 ) go ( 'up' , 1 ) go ( 'right' , 2 )" at bounding box center [624, 161] width 161 height 254
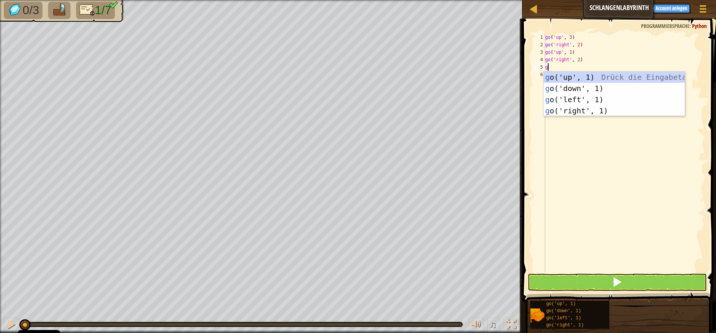
type textarea "go"
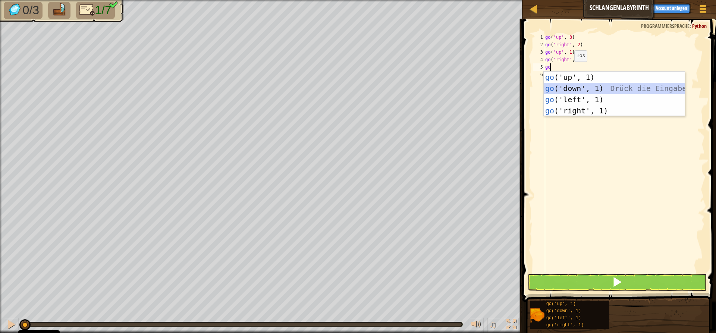
click at [476, 88] on div "go ('up', 1) Drück die Eingabetaste go ('down', 1) Drück die Eingabetaste go ('…" at bounding box center [614, 105] width 141 height 67
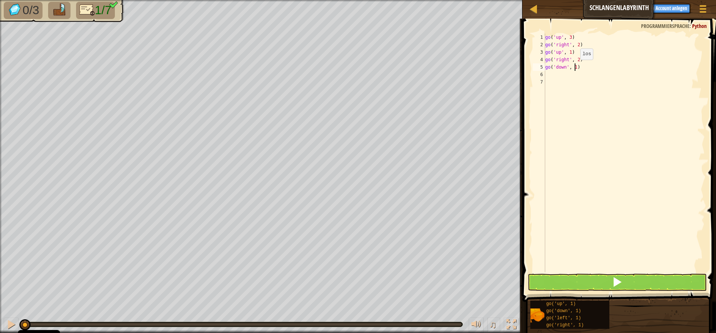
click at [476, 67] on div "go ( 'up' , 3 ) go ( 'right' , 2 ) go ( 'up' , 1 ) go ( 'right' , 2 ) go ( 'dow…" at bounding box center [624, 161] width 161 height 254
type textarea "go('down', 2)"
click at [476, 72] on div "go ( 'up' , 3 ) go ( 'right' , 2 ) go ( 'up' , 1 ) go ( 'right' , 2 ) go ( 'dow…" at bounding box center [624, 161] width 161 height 254
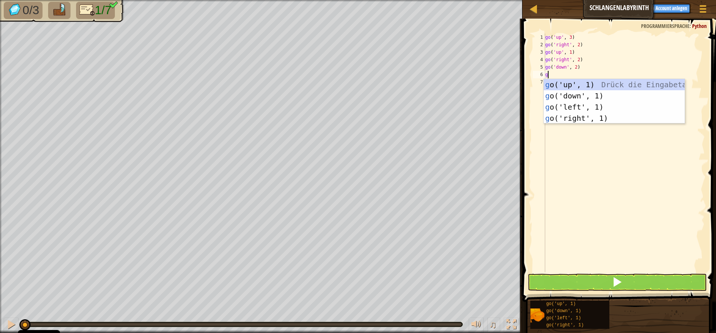
type textarea "go"
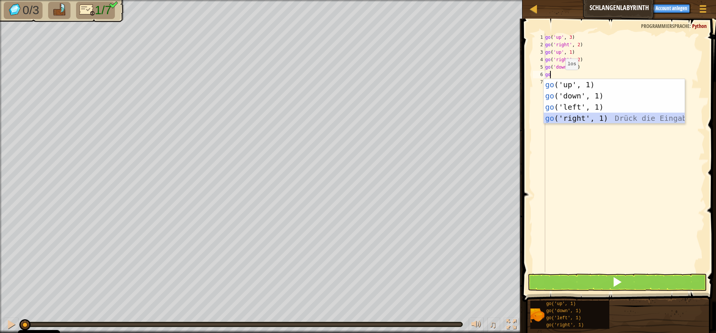
click at [476, 119] on div "go ('up', 1) Drück die Eingabetaste go ('down', 1) Drück die Eingabetaste go ('…" at bounding box center [614, 112] width 141 height 67
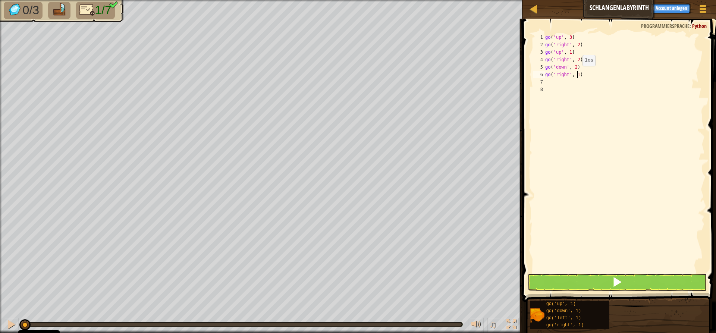
click at [476, 74] on div "go ( 'up' , 3 ) go ( 'right' , 2 ) go ( 'up' , 1 ) go ( 'right' , 2 ) go ( 'dow…" at bounding box center [624, 161] width 161 height 254
type textarea "go('right', 2)"
click at [476, 81] on div "go ( 'up' , 3 ) go ( 'right' , 2 ) go ( 'up' , 1 ) go ( 'right' , 2 ) go ( 'dow…" at bounding box center [624, 161] width 161 height 254
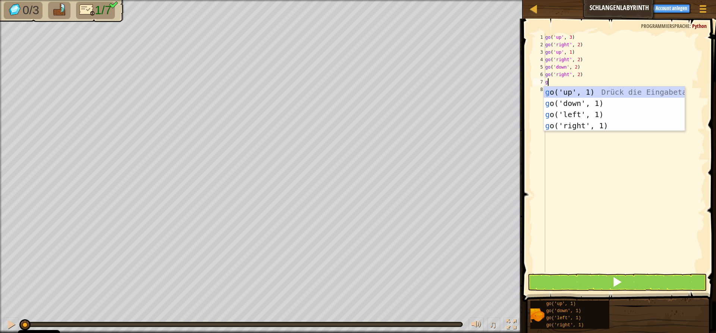
type textarea "go"
click at [476, 93] on div "go ('up', 1) Drück die Eingabetaste go ('down', 1) Drück die Eingabetaste go ('…" at bounding box center [614, 120] width 141 height 67
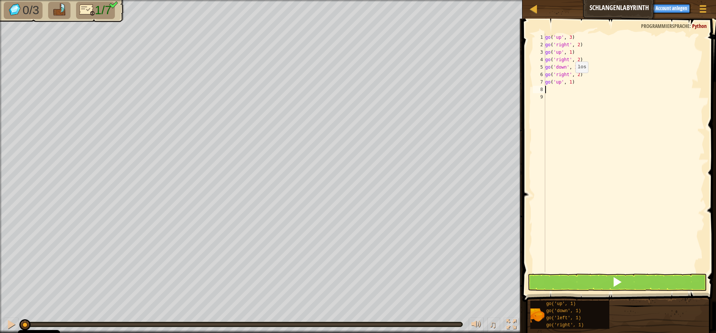
click at [476, 80] on div "go ( 'up' , 3 ) go ( 'right' , 2 ) go ( 'up' , 1 ) go ( 'right' , 2 ) go ( 'dow…" at bounding box center [624, 161] width 161 height 254
type textarea "go('up', 3)"
click at [476, 281] on button at bounding box center [617, 282] width 179 height 17
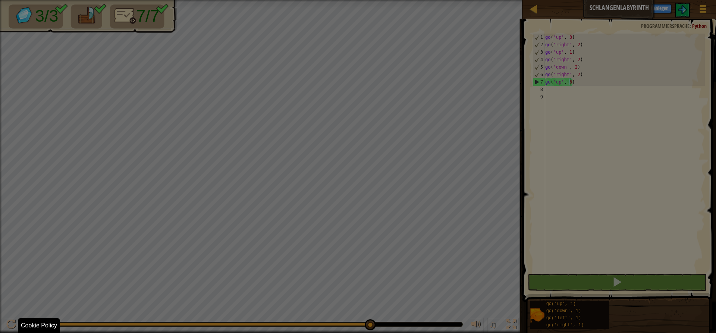
drag, startPoint x: 103, startPoint y: 324, endPoint x: 570, endPoint y: 351, distance: 467.2
click at [476, 1] on html "Cookie Policy CodeCombat nutzt essentielle und einige nicht-essentielle Cookies…" at bounding box center [358, 0] width 716 height 1
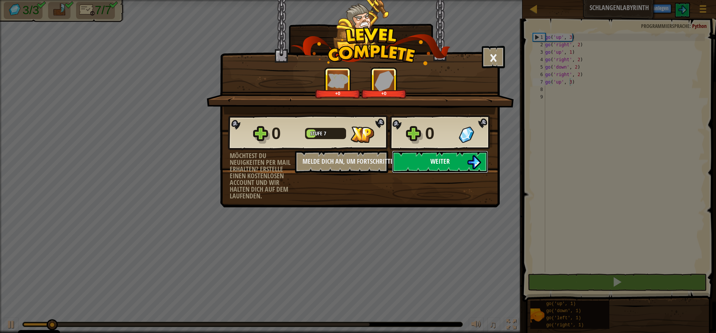
click at [430, 154] on button "Weiter" at bounding box center [440, 162] width 96 height 22
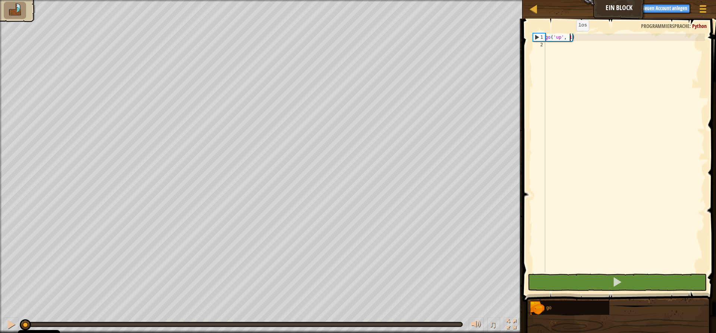
click at [476, 38] on div "go ( 'up' , 1 )" at bounding box center [624, 161] width 161 height 254
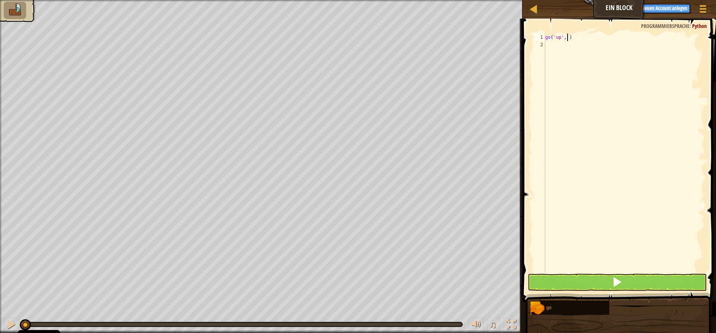
type textarea "go('up', 2)"
click at [476, 47] on div "go ( 'up' , 2 )" at bounding box center [624, 161] width 161 height 254
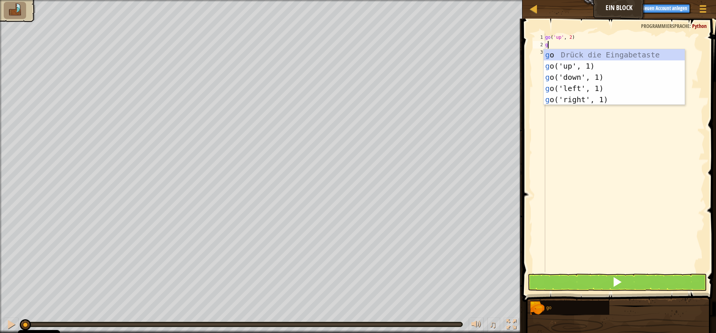
type textarea "go"
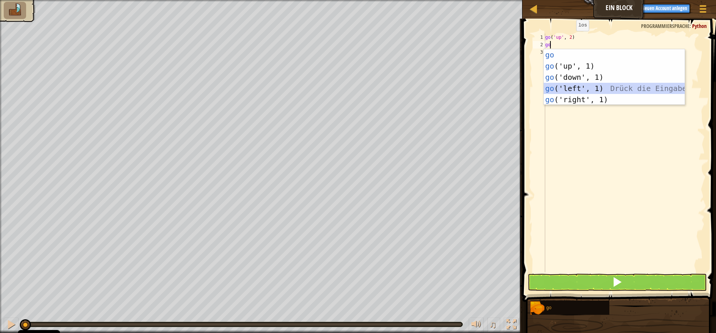
click at [476, 85] on div "go Drück die Eingabetaste go ('up', 1) Drück die Eingabetaste go ('down', 1) Dr…" at bounding box center [614, 88] width 141 height 78
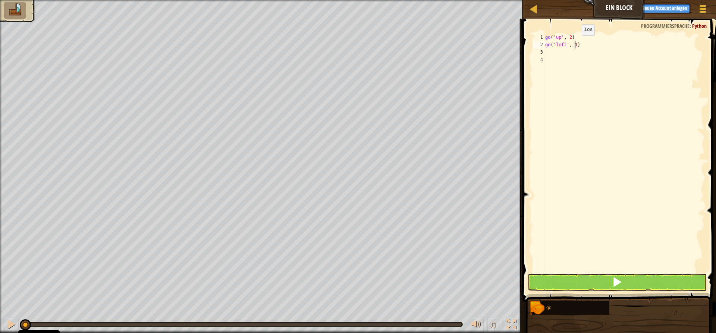
click at [476, 43] on div "go ( 'up' , 2 ) go ( 'left' , 1 )" at bounding box center [624, 161] width 161 height 254
type textarea "go('left', 3)"
click at [476, 53] on div "go ( 'up' , 2 ) go ( 'left' , 3 )" at bounding box center [624, 161] width 161 height 254
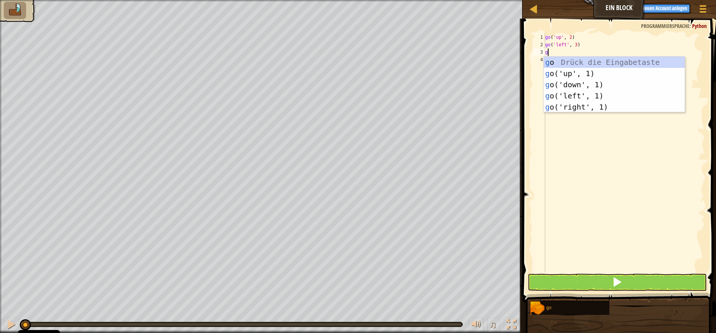
type textarea "go"
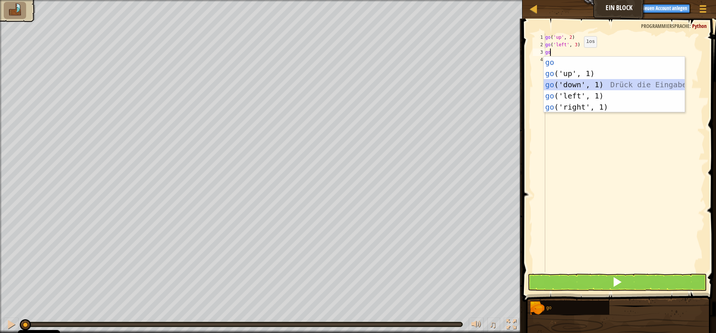
click at [476, 84] on div "go Drück die Eingabetaste go ('up', 1) Drück die Eingabetaste go ('down', 1) Dr…" at bounding box center [614, 96] width 141 height 78
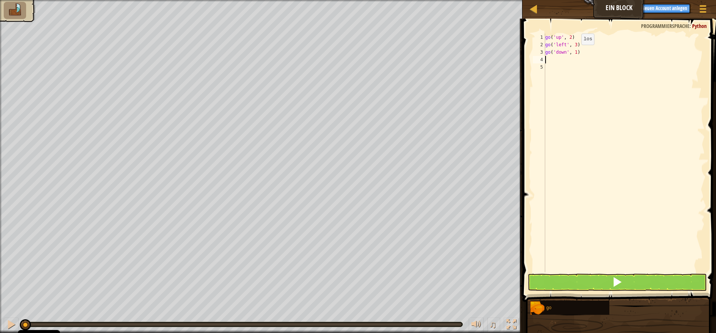
click at [476, 52] on div "go ( 'up' , 2 ) go ( 'left' , 3 ) go ( 'down' , 1 )" at bounding box center [624, 161] width 161 height 254
type textarea "go('down', 2)"
click at [476, 59] on div "go ( 'up' , 2 ) go ( 'left' , 3 ) go ( 'down' , 2 )" at bounding box center [624, 161] width 161 height 254
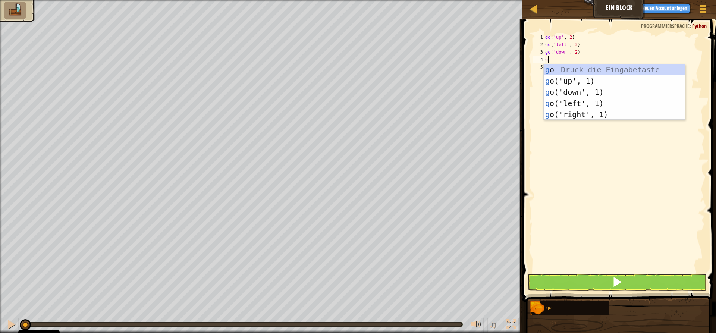
type textarea "go"
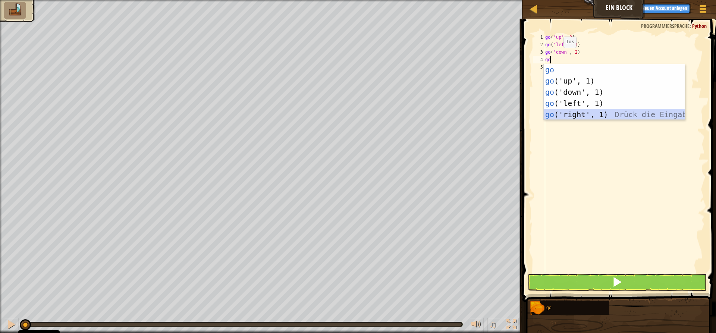
click at [476, 112] on div "go Drück die Eingabetaste go ('up', 1) Drück die Eingabetaste go ('down', 1) Dr…" at bounding box center [614, 103] width 141 height 78
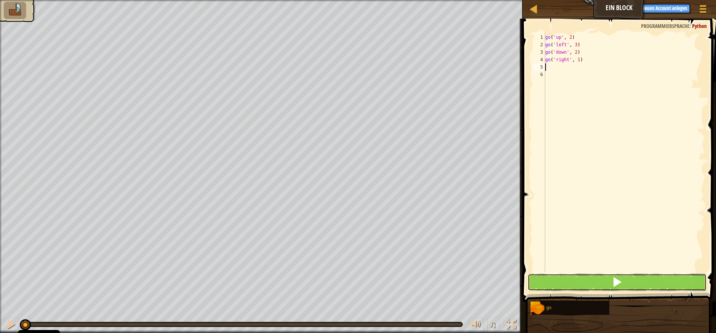
click at [476, 277] on button at bounding box center [617, 282] width 179 height 17
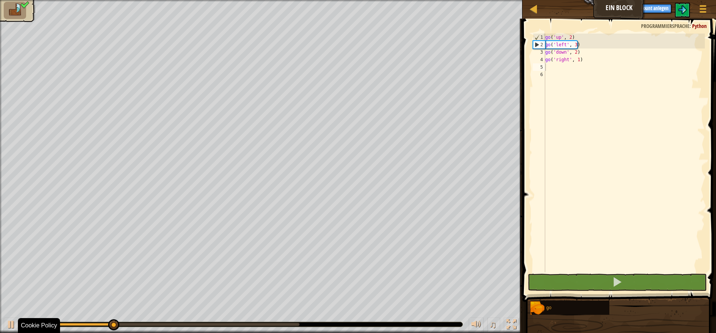
drag, startPoint x: 90, startPoint y: 327, endPoint x: 277, endPoint y: 350, distance: 188.4
click at [277, 0] on html "Cookie Policy CodeCombat nutzt essentielle und einige nicht-essentielle Cookies…" at bounding box center [358, 0] width 716 height 0
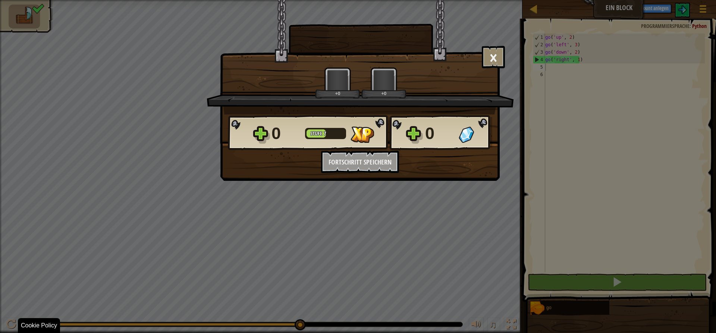
drag, startPoint x: 149, startPoint y: 325, endPoint x: 553, endPoint y: 349, distance: 405.6
click at [476, 1] on html "Cookie Policy CodeCombat nutzt essentielle und einige nicht-essentielle Cookies…" at bounding box center [358, 0] width 716 height 1
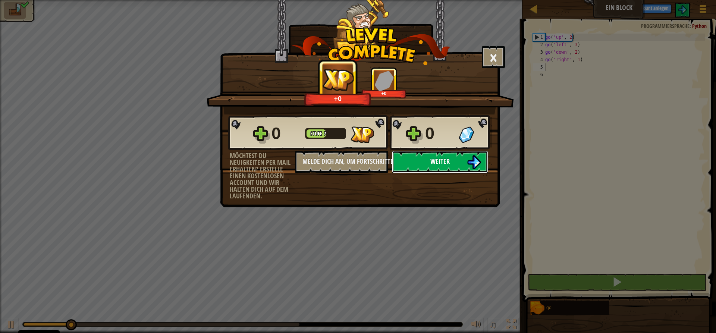
click at [438, 154] on button "Weiter" at bounding box center [440, 162] width 96 height 22
